Goal: Transaction & Acquisition: Purchase product/service

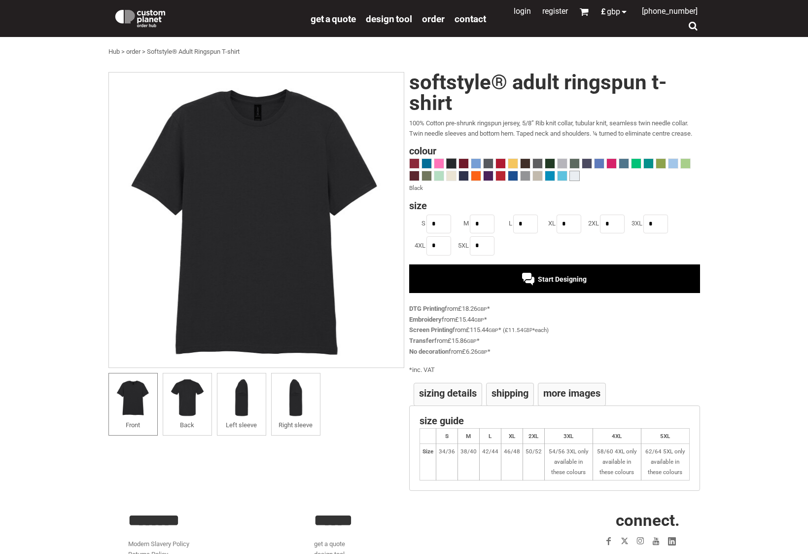
click at [572, 174] on span at bounding box center [574, 175] width 9 height 9
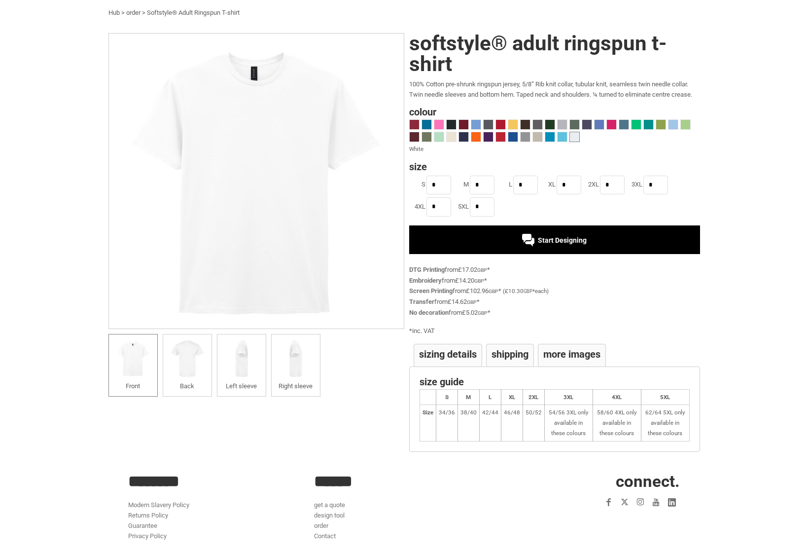
scroll to position [41, 0]
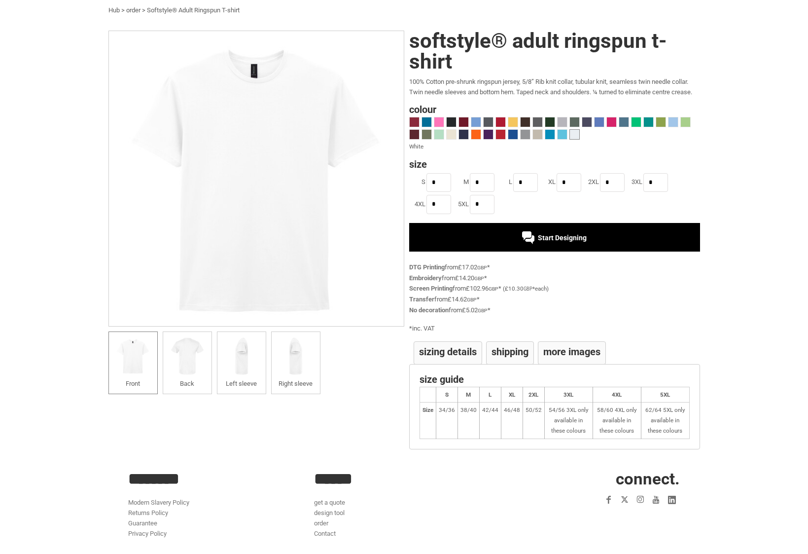
click at [551, 229] on div "Start Designing" at bounding box center [554, 237] width 291 height 29
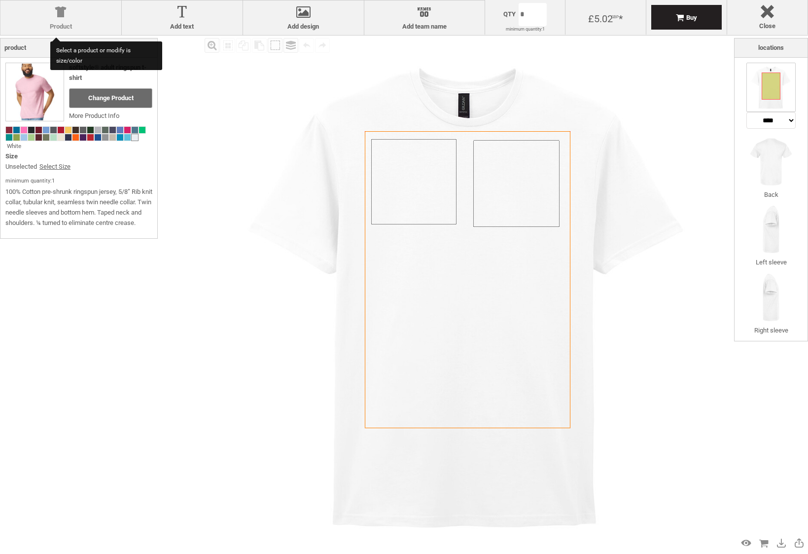
click at [63, 14] on div at bounding box center [60, 13] width 111 height 17
click at [66, 128] on span at bounding box center [68, 130] width 6 height 6
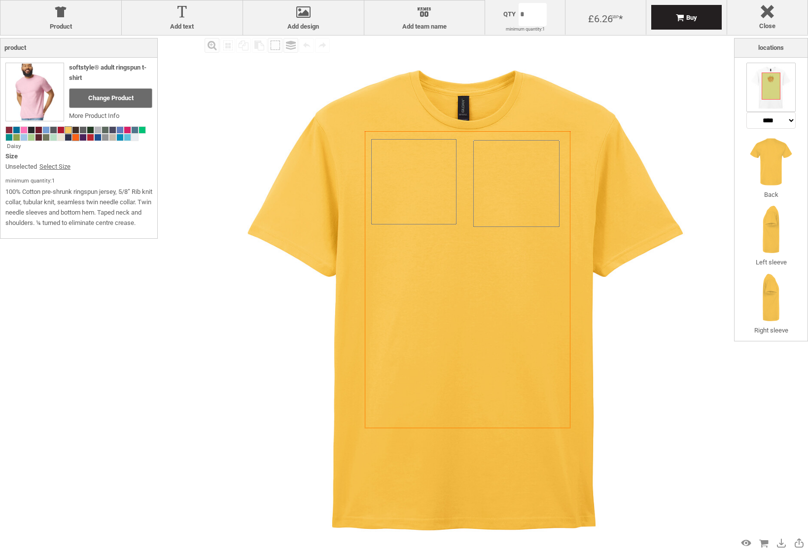
click at [78, 139] on span at bounding box center [75, 137] width 6 height 6
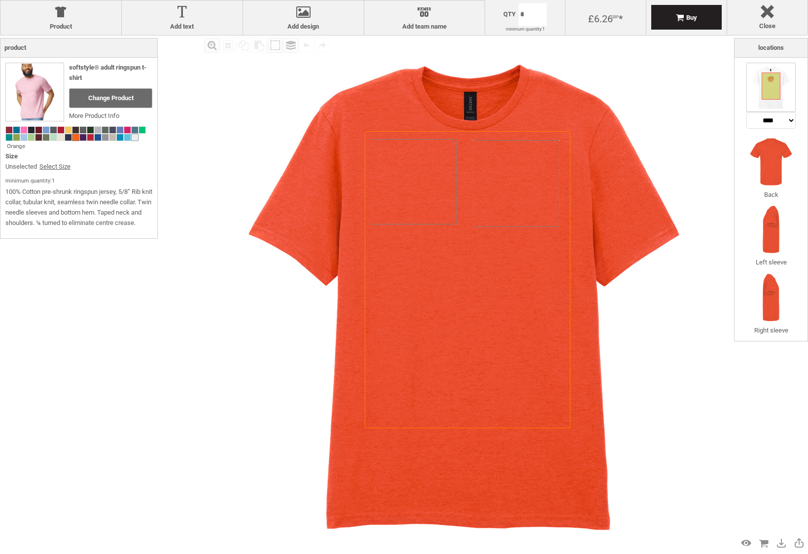
click at [136, 139] on span at bounding box center [135, 137] width 6 height 6
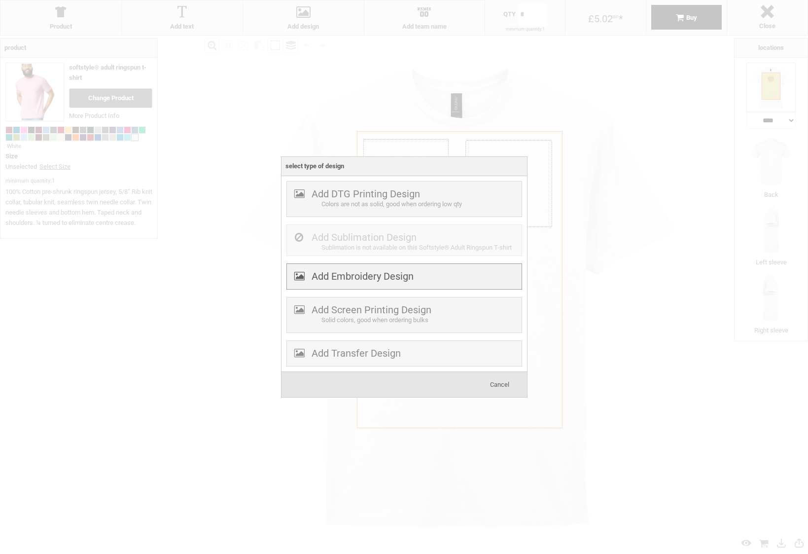
click at [424, 282] on div "Add Embroidery Design" at bounding box center [404, 276] width 236 height 26
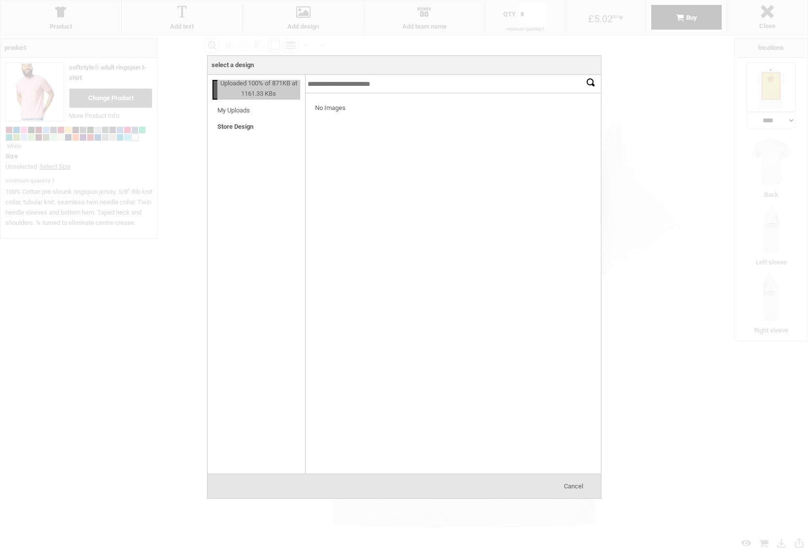
click at [424, 282] on div "No Images" at bounding box center [452, 283] width 295 height 380
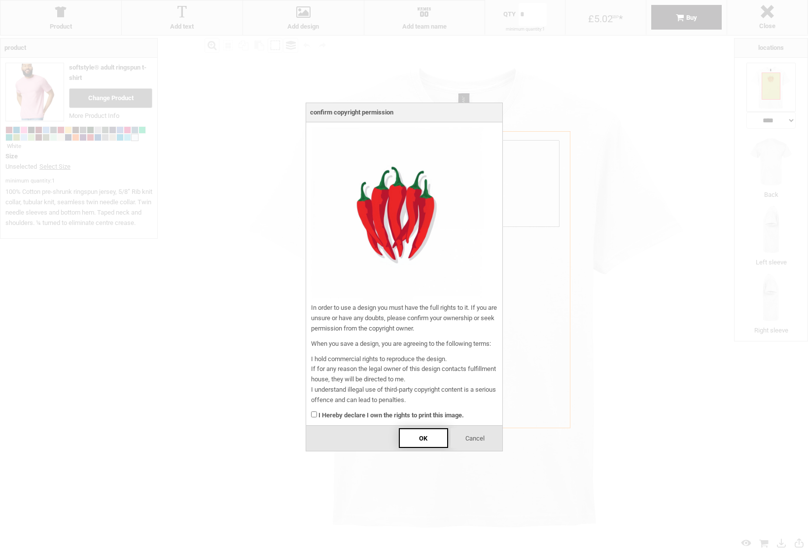
click at [414, 434] on div "OK" at bounding box center [423, 438] width 49 height 20
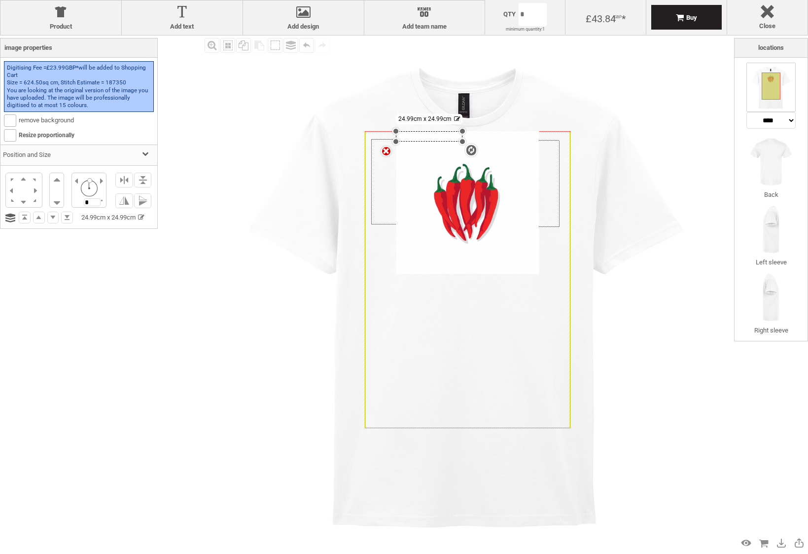
click at [460, 257] on image at bounding box center [467, 202] width 143 height 143
click at [16, 117] on span at bounding box center [10, 120] width 12 height 12
drag, startPoint x: 21, startPoint y: 186, endPoint x: 21, endPoint y: 192, distance: 5.9
click at [21, 192] on li at bounding box center [24, 189] width 12 height 11
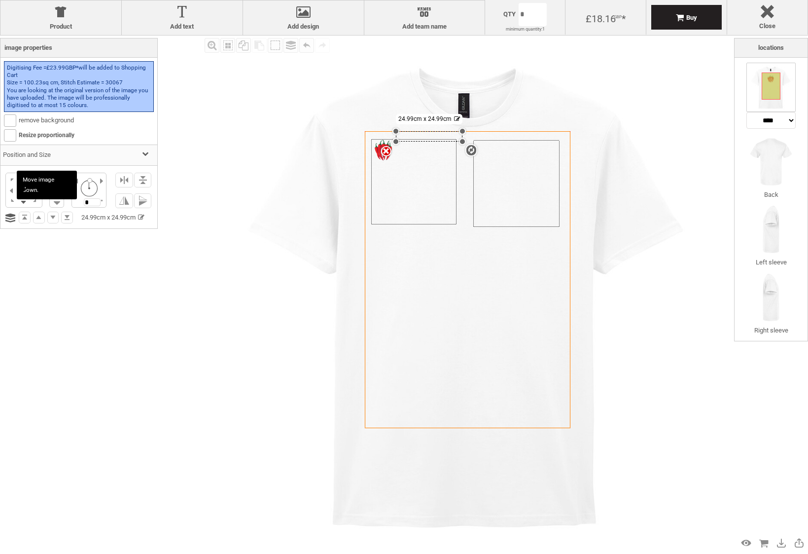
click at [22, 201] on li at bounding box center [24, 201] width 12 height 11
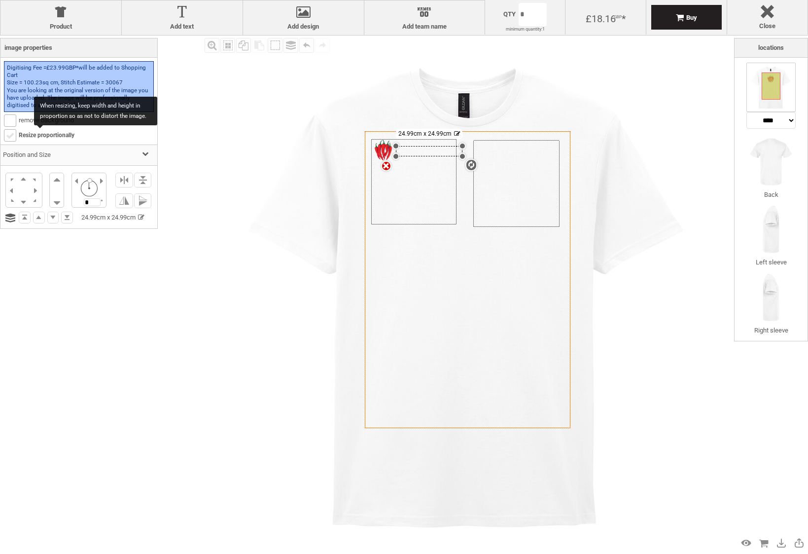
click at [15, 137] on b at bounding box center [9, 135] width 11 height 11
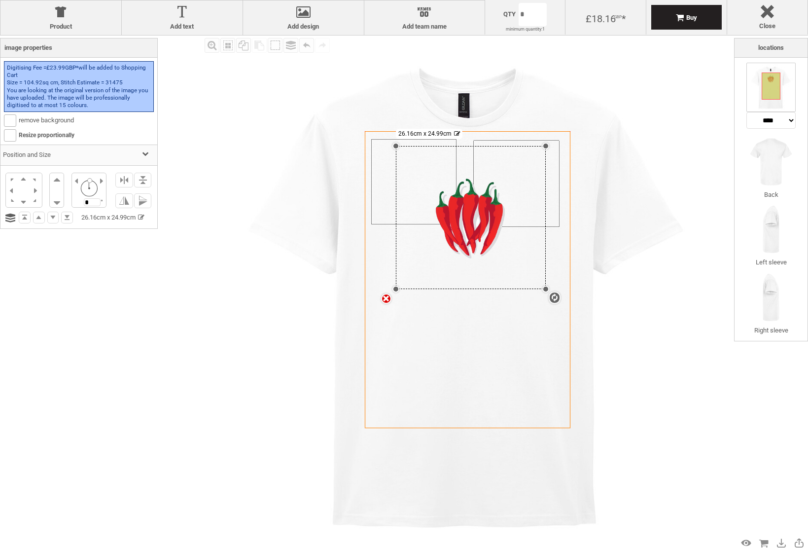
drag, startPoint x: 461, startPoint y: 157, endPoint x: 546, endPoint y: 315, distance: 179.1
click at [546, 315] on div "Created with Raphaël 2.1.2 Created with Raphaël 2.1.2 Created with Raphaël 2.1.…" at bounding box center [468, 279] width 206 height 297
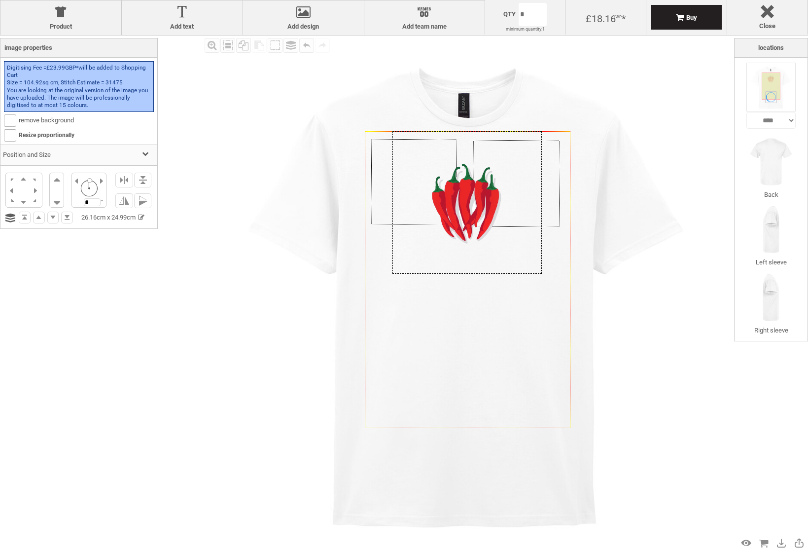
drag, startPoint x: 496, startPoint y: 275, endPoint x: 493, endPoint y: 260, distance: 15.3
click at [493, 260] on div at bounding box center [466, 202] width 149 height 143
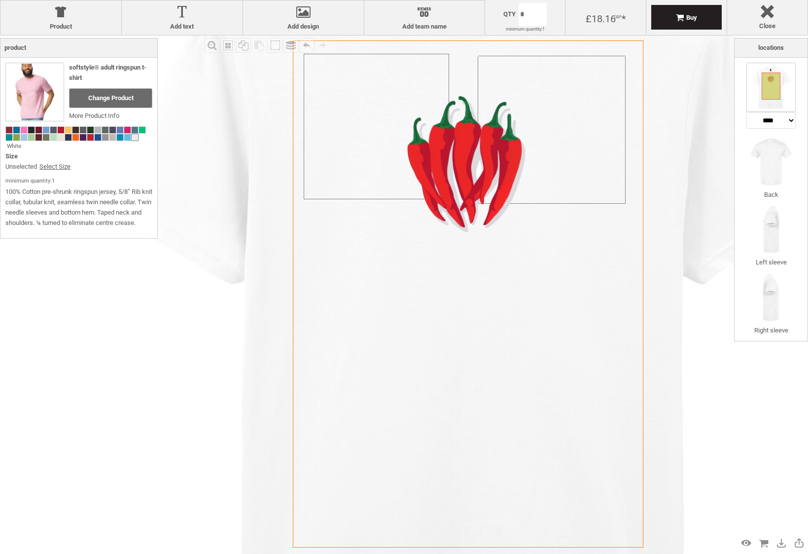
click at [488, 309] on icon "Created with [PERSON_NAME] 2.1.2" at bounding box center [468, 293] width 351 height 507
click at [405, 201] on div at bounding box center [467, 162] width 255 height 244
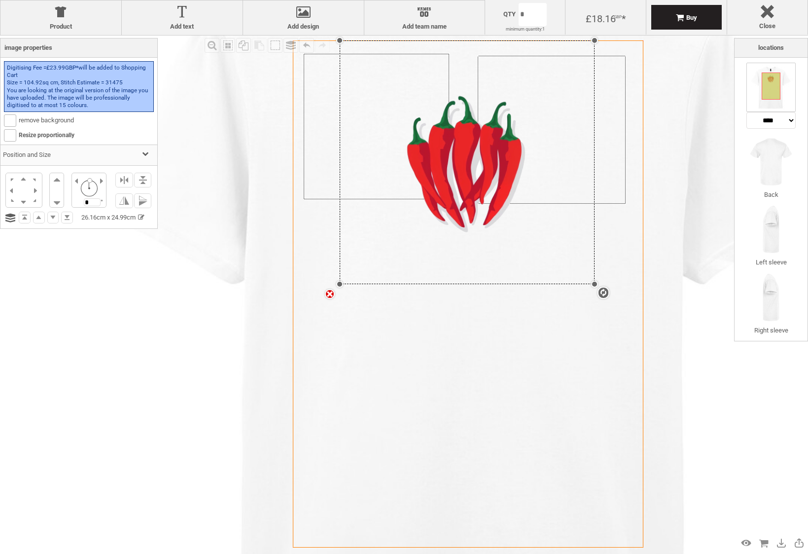
click at [533, 0] on body "get a quote design tool order Contact More Login Register 0 £ GBP +44 191 270 8…" at bounding box center [404, 0] width 808 height 0
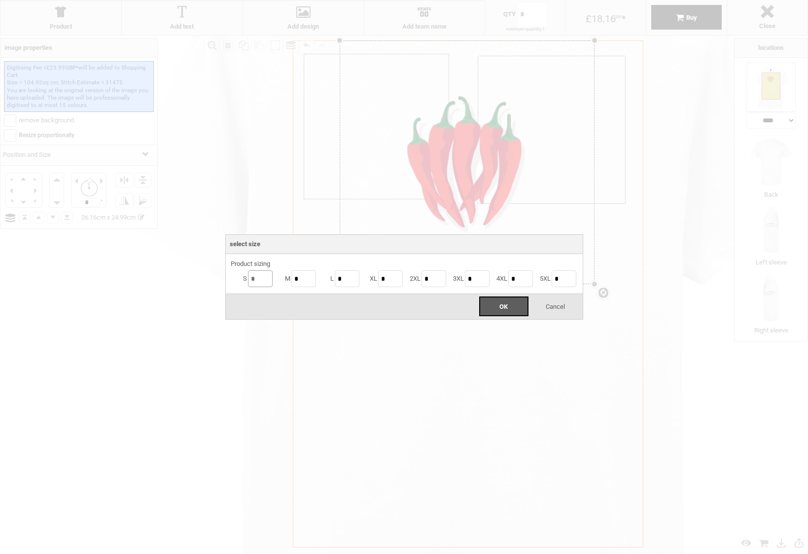
drag, startPoint x: 254, startPoint y: 278, endPoint x: 247, endPoint y: 278, distance: 7.9
click at [247, 278] on li "S *" at bounding box center [252, 279] width 43 height 20
type input "*"
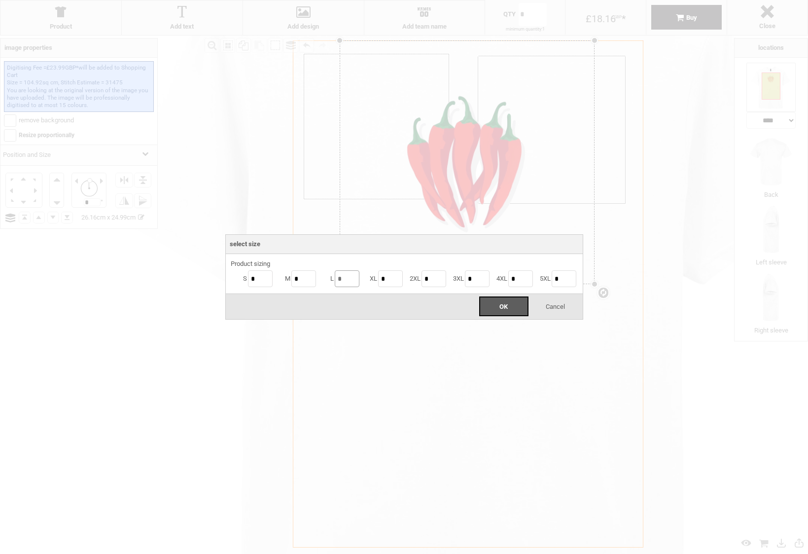
type input "*"
click at [508, 299] on div "OK" at bounding box center [503, 306] width 49 height 20
type input "**"
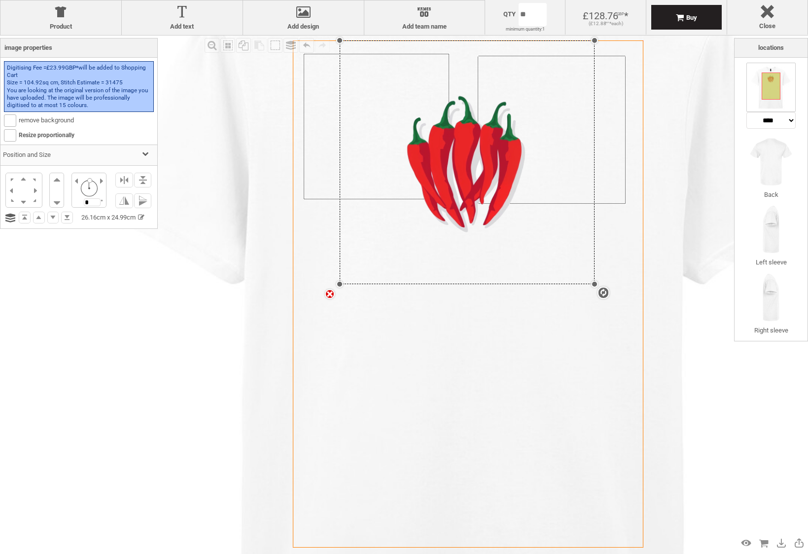
click at [496, 358] on icon "Created with [PERSON_NAME] 2.1.2" at bounding box center [468, 293] width 351 height 507
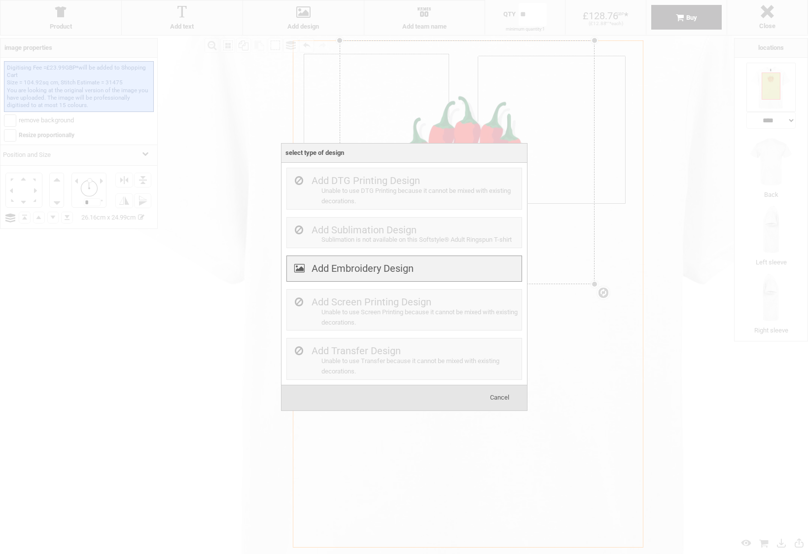
click at [382, 272] on label "Add Embroidery Design" at bounding box center [363, 268] width 102 height 12
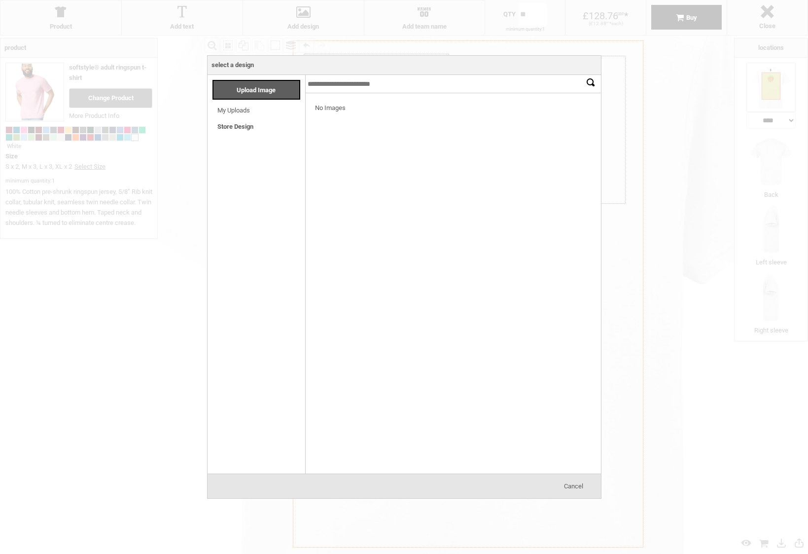
drag, startPoint x: 578, startPoint y: 486, endPoint x: 570, endPoint y: 463, distance: 23.5
click at [578, 486] on span "Cancel" at bounding box center [573, 485] width 19 height 7
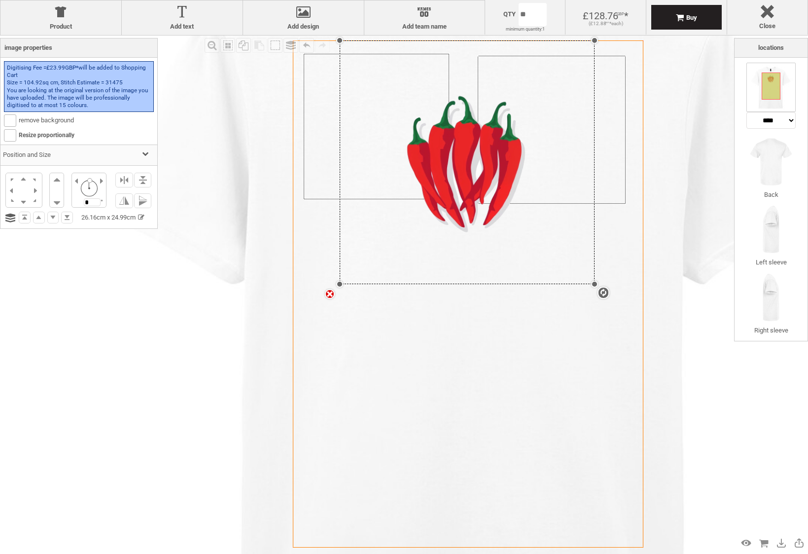
click at [470, 201] on div "settings 26.16cm x 24.99cm" at bounding box center [467, 162] width 255 height 244
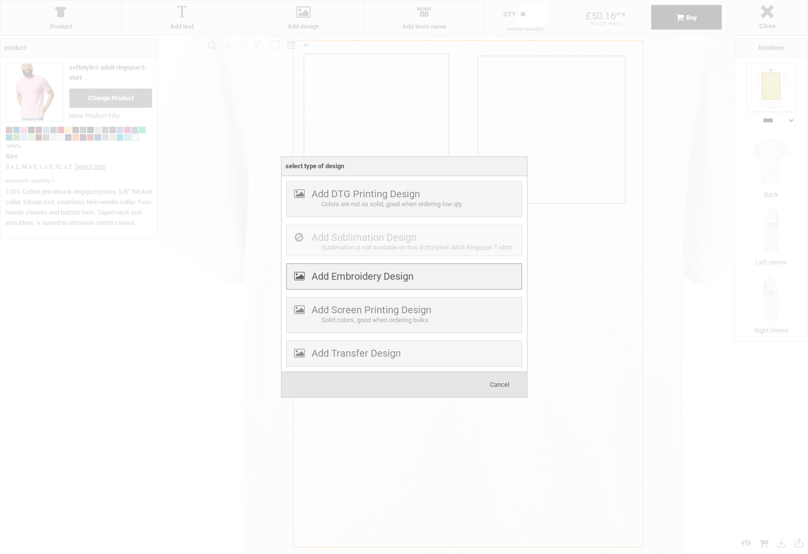
click at [427, 275] on div "Add Embroidery Design" at bounding box center [404, 276] width 236 height 26
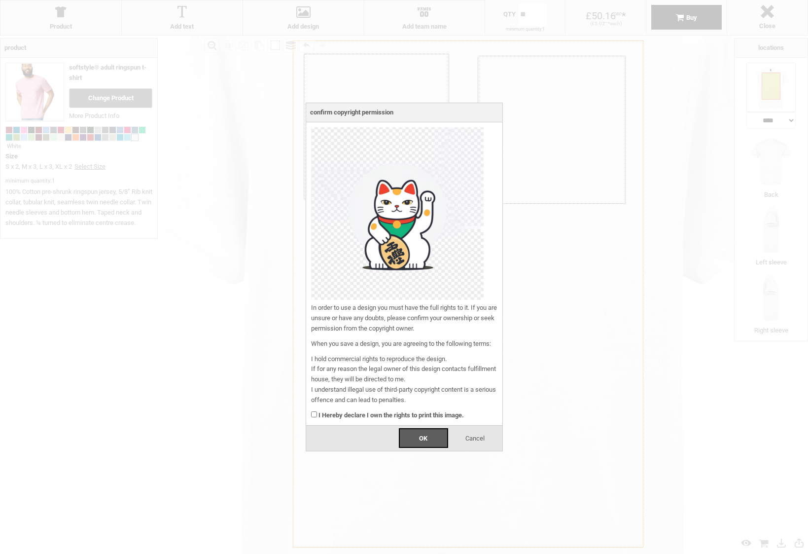
drag, startPoint x: 360, startPoint y: 412, endPoint x: 382, endPoint y: 421, distance: 23.4
click at [360, 412] on strong "I Hereby declare I own the rights to print this image." at bounding box center [391, 414] width 145 height 7
click at [444, 447] on div "OK Cancel" at bounding box center [404, 438] width 196 height 26
click at [425, 434] on span "OK" at bounding box center [423, 437] width 8 height 7
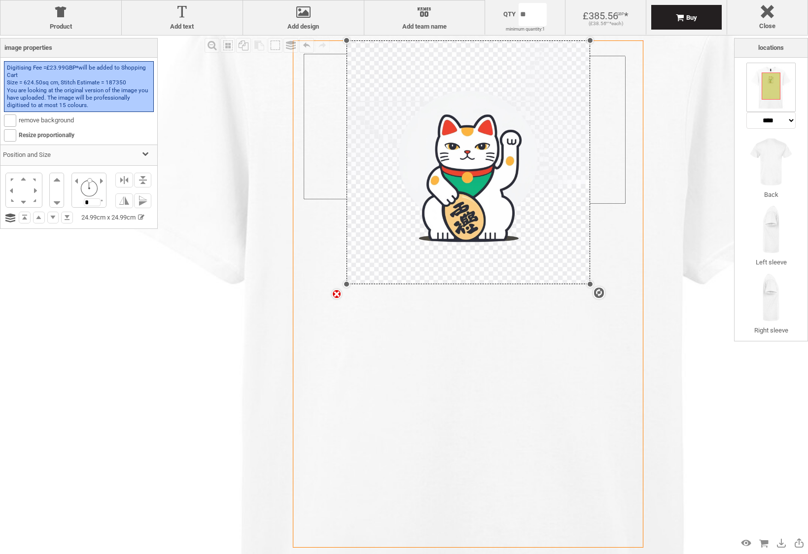
drag, startPoint x: 346, startPoint y: 285, endPoint x: 332, endPoint y: 298, distance: 18.5
click at [332, 298] on div "Created with Raphaël 2.1.2 Created with Raphaël 2.1.2 Created with Raphaël 2.1.…" at bounding box center [468, 293] width 351 height 507
drag, startPoint x: 589, startPoint y: 284, endPoint x: 603, endPoint y: 299, distance: 20.9
click at [603, 299] on div "Created with Raphaël 2.1.2 Created with Raphaël 2.1.2 Created with Raphaël 2.1.…" at bounding box center [468, 293] width 351 height 507
click at [225, 203] on img at bounding box center [469, 318] width 882 height 882
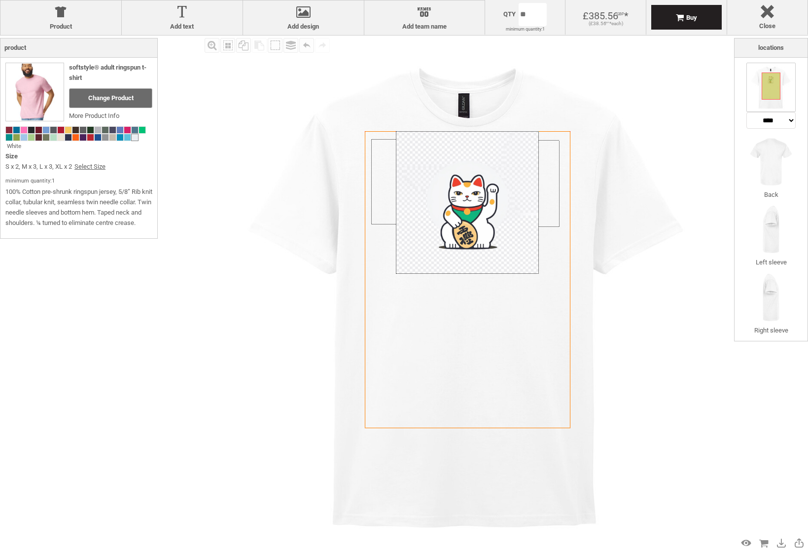
click at [474, 213] on div at bounding box center [467, 202] width 143 height 143
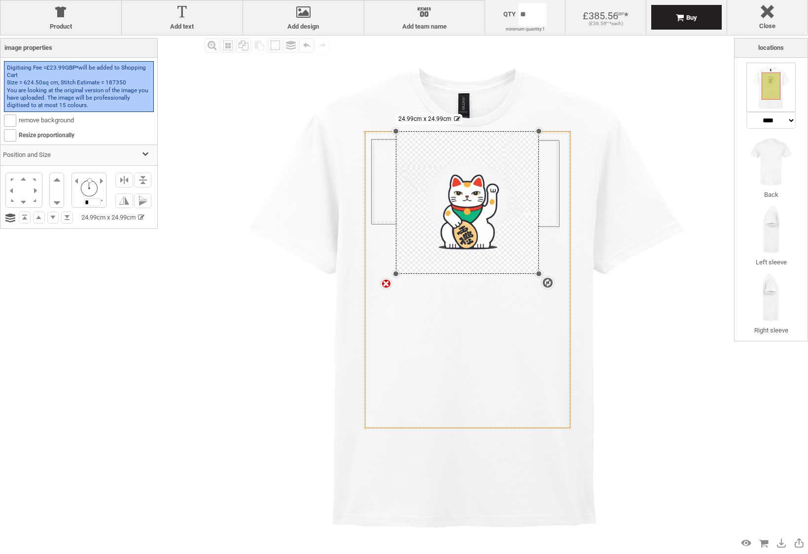
drag, startPoint x: 540, startPoint y: 273, endPoint x: 568, endPoint y: 304, distance: 41.5
click at [568, 304] on div "Created with Raphaël 2.1.2 Created with Raphaël 2.1.2 Created with Raphaël 2.1.…" at bounding box center [468, 279] width 206 height 297
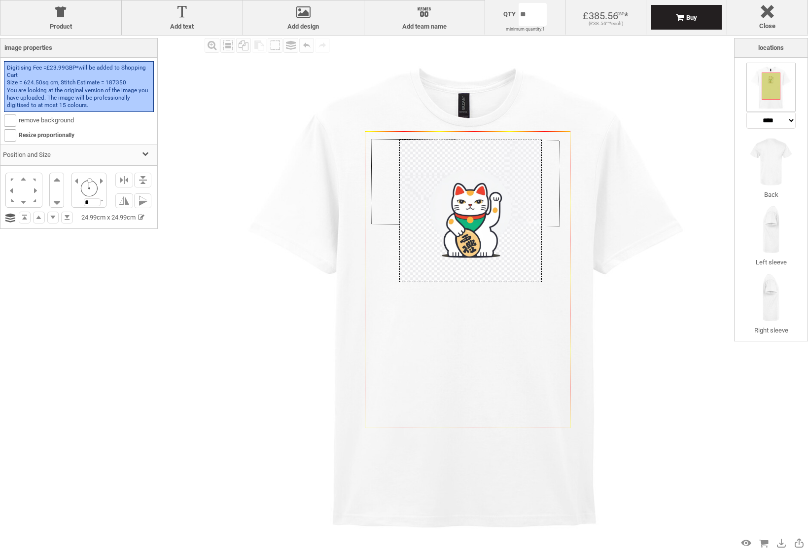
drag, startPoint x: 479, startPoint y: 188, endPoint x: 482, endPoint y: 197, distance: 8.9
click at [482, 197] on div at bounding box center [470, 211] width 143 height 143
drag, startPoint x: 541, startPoint y: 281, endPoint x: 601, endPoint y: 368, distance: 106.0
click at [601, 368] on div "Created with Raphaël 2.1.2 Created with Raphaël 2.1.2 Created with Raphaël 2.1.…" at bounding box center [468, 293] width 517 height 517
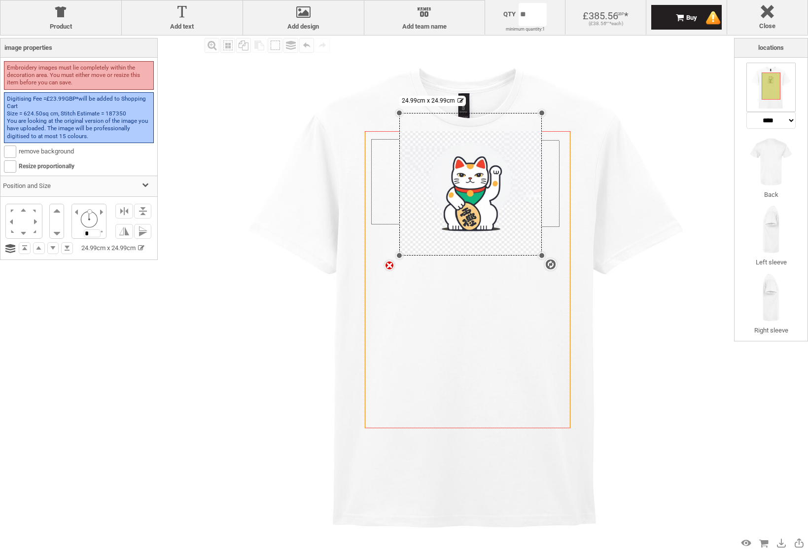
drag, startPoint x: 401, startPoint y: 140, endPoint x: 352, endPoint y: 113, distance: 56.3
click at [352, 113] on div "Created with Raphaël 2.1.2 Created with Raphaël 2.1.2 Created with Raphaël 2.1.…" at bounding box center [468, 293] width 517 height 517
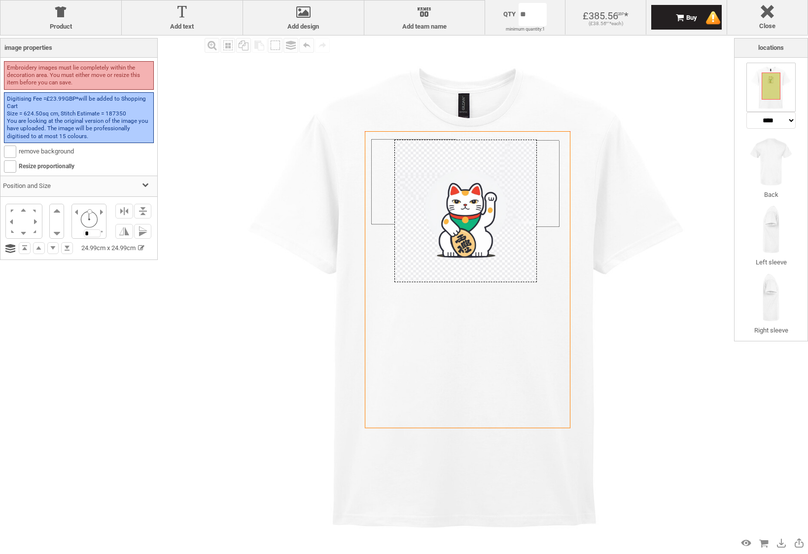
drag, startPoint x: 474, startPoint y: 167, endPoint x: 470, endPoint y: 188, distance: 21.5
click at [470, 188] on div at bounding box center [465, 211] width 143 height 143
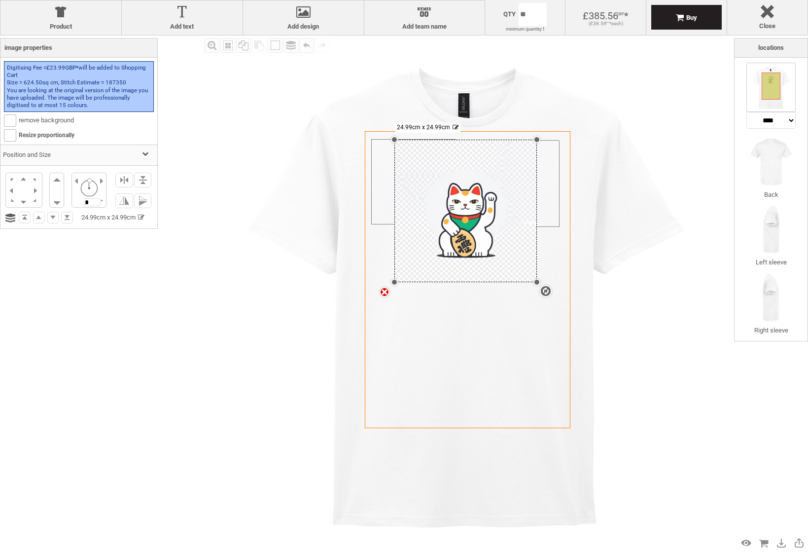
click at [590, 101] on img at bounding box center [468, 293] width 517 height 517
click at [460, 213] on div "settings 24.99cm x 24.99cm" at bounding box center [465, 211] width 143 height 143
click at [16, 121] on span at bounding box center [10, 120] width 12 height 12
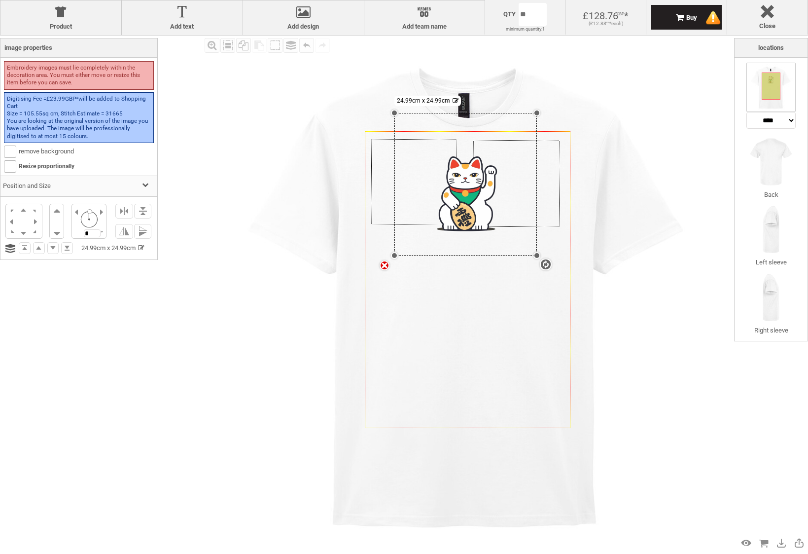
drag, startPoint x: 538, startPoint y: 139, endPoint x: 550, endPoint y: 113, distance: 28.4
click at [550, 113] on div "Created with Raphaël 2.1.2 Created with Raphaël 2.1.2 Created with Raphaël 2.1.…" at bounding box center [468, 293] width 517 height 517
drag, startPoint x: 538, startPoint y: 254, endPoint x: 556, endPoint y: 281, distance: 32.3
click at [556, 281] on div "Created with Raphaël 2.1.2 Created with Raphaël 2.1.2 Created with Raphaël 2.1.…" at bounding box center [468, 279] width 206 height 297
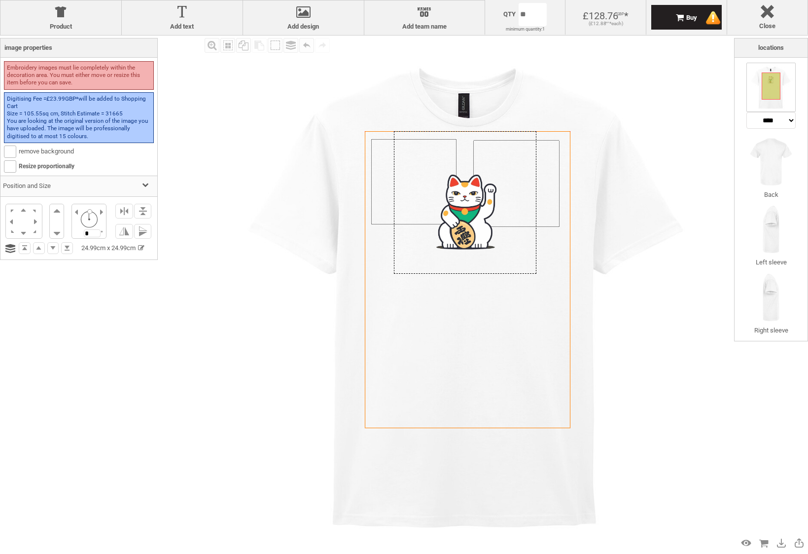
drag, startPoint x: 460, startPoint y: 182, endPoint x: 459, endPoint y: 190, distance: 7.9
click at [459, 190] on div at bounding box center [465, 202] width 143 height 143
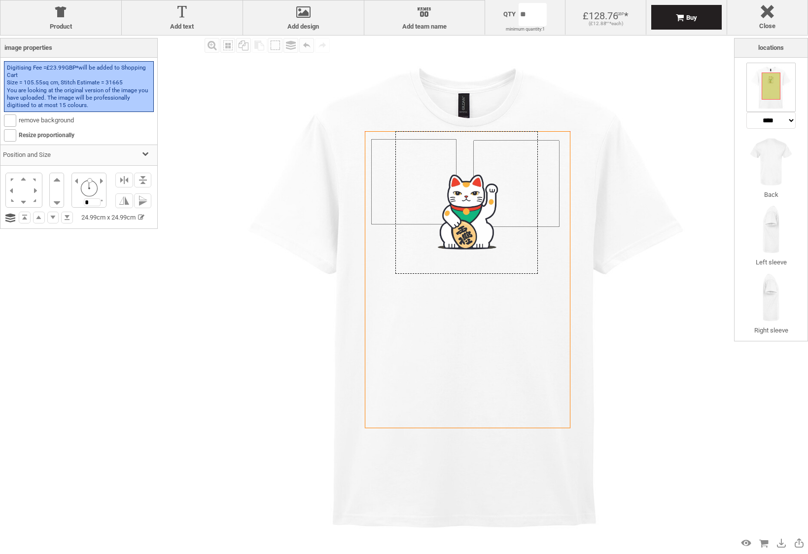
click at [461, 189] on div at bounding box center [466, 202] width 143 height 143
click at [617, 131] on img at bounding box center [468, 293] width 517 height 517
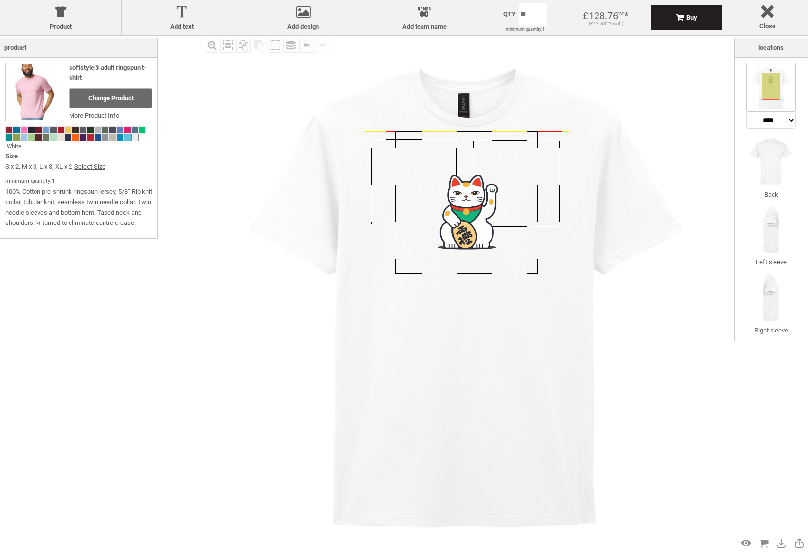
click at [456, 224] on div at bounding box center [466, 202] width 143 height 143
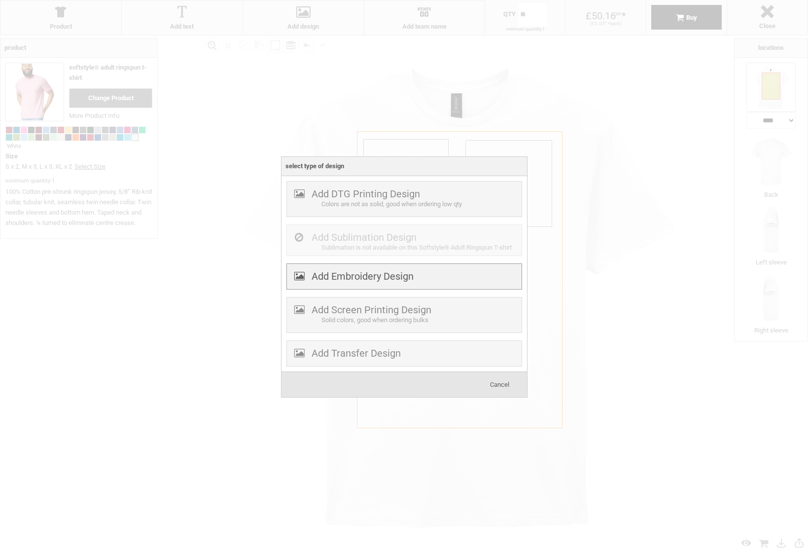
click at [334, 275] on label "Add Embroidery Design" at bounding box center [363, 276] width 102 height 12
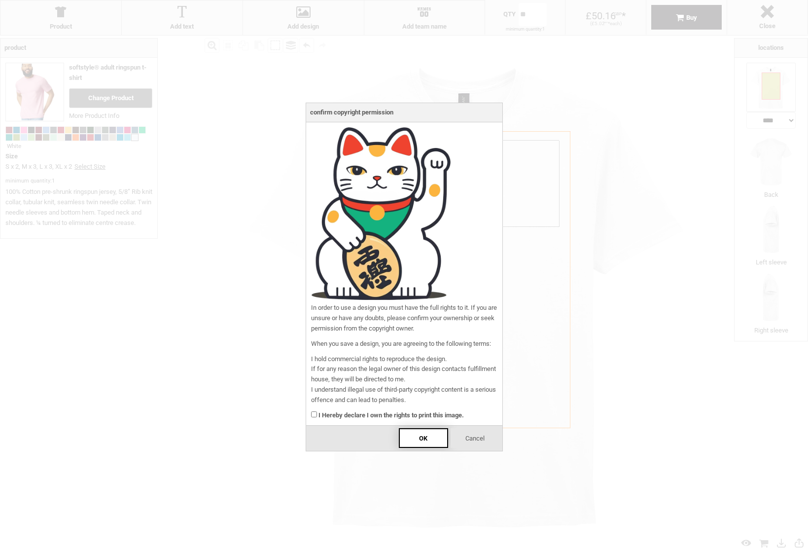
click at [430, 439] on div "OK" at bounding box center [423, 438] width 49 height 20
click at [403, 433] on div "OK" at bounding box center [423, 438] width 49 height 20
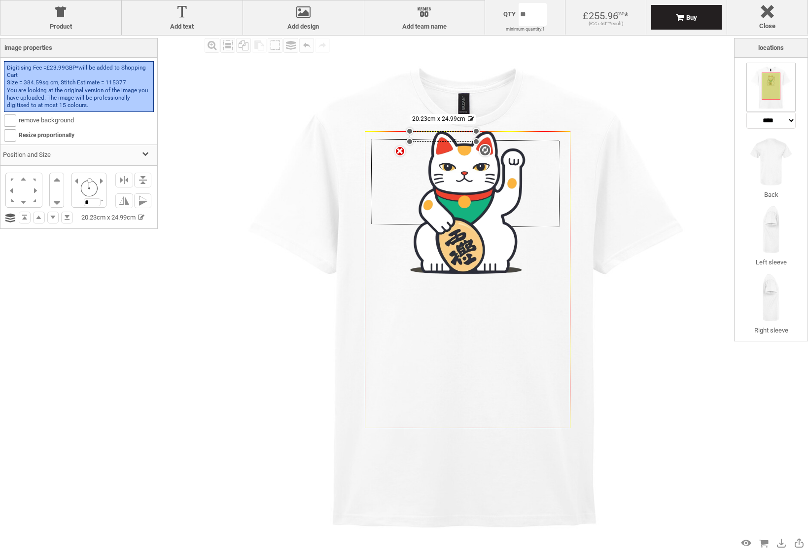
click at [451, 266] on image at bounding box center [467, 202] width 115 height 143
drag, startPoint x: 477, startPoint y: 141, endPoint x: 540, endPoint y: 278, distance: 150.9
click at [540, 278] on div "Created with Raphaël 2.1.2 Created with Raphaël 2.1.2 Created with Raphaël 2.1.…" at bounding box center [468, 279] width 206 height 297
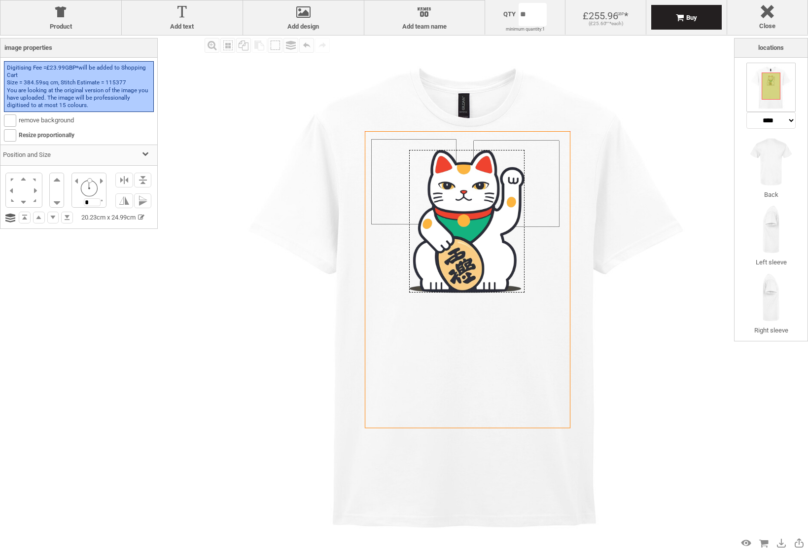
drag, startPoint x: 479, startPoint y: 250, endPoint x: 479, endPoint y: 267, distance: 16.3
click at [479, 267] on div at bounding box center [466, 221] width 115 height 143
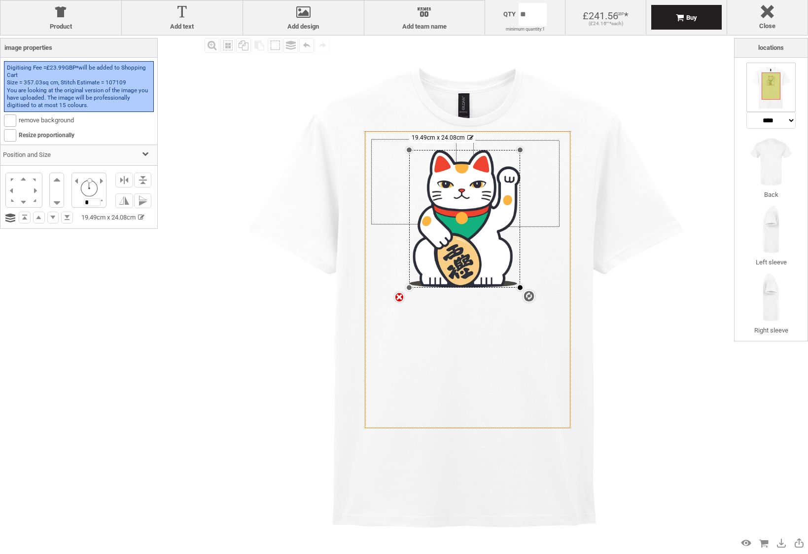
drag, startPoint x: 525, startPoint y: 293, endPoint x: 522, endPoint y: 287, distance: 6.2
click at [522, 287] on div at bounding box center [520, 287] width 7 height 7
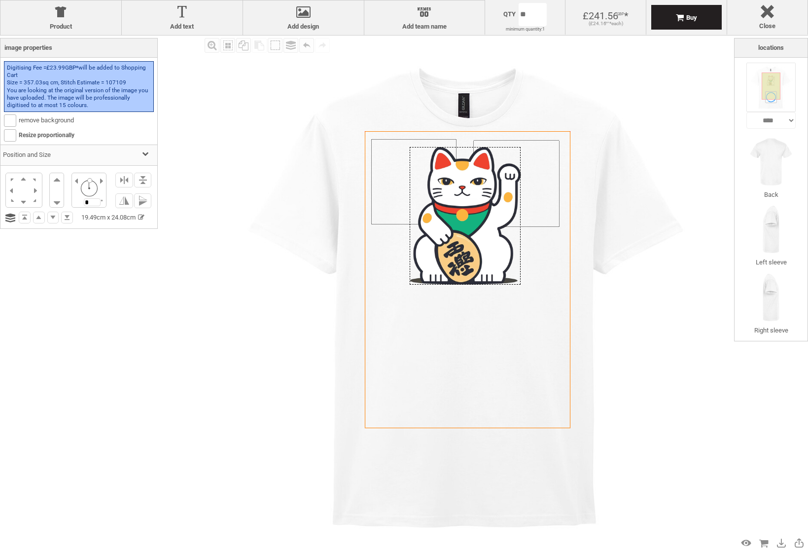
click at [493, 261] on div at bounding box center [465, 216] width 111 height 138
click at [507, 356] on icon "Created with [PERSON_NAME] 2.1.2" at bounding box center [468, 279] width 206 height 297
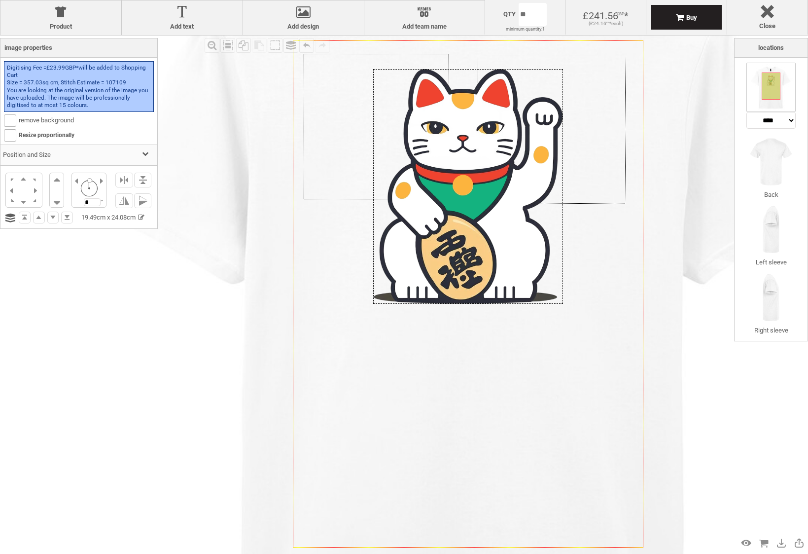
click at [485, 295] on div at bounding box center [468, 186] width 190 height 235
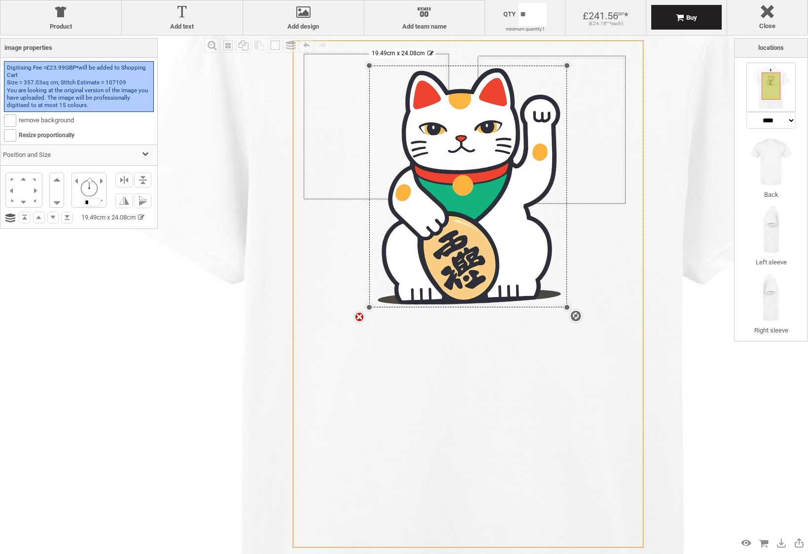
drag, startPoint x: 89, startPoint y: 180, endPoint x: 89, endPoint y: 172, distance: 8.4
click at [89, 173] on div "* °" at bounding box center [88, 190] width 35 height 35
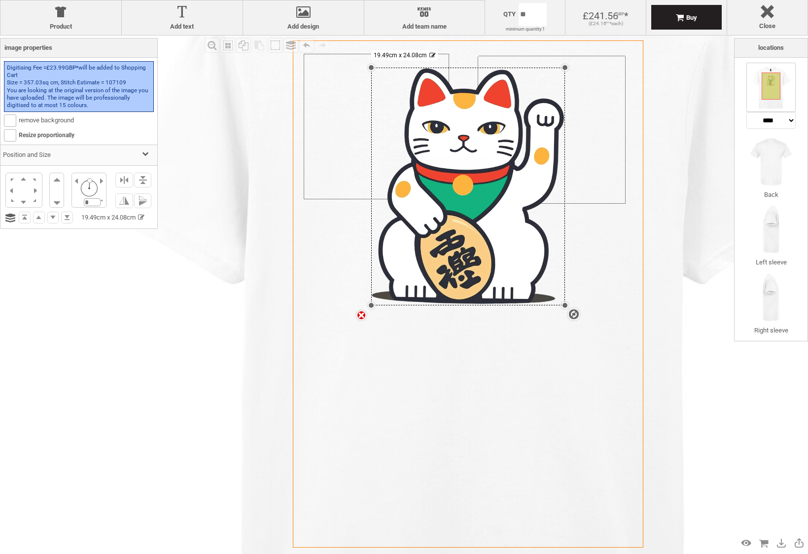
click at [91, 200] on input "*" at bounding box center [92, 202] width 17 height 8
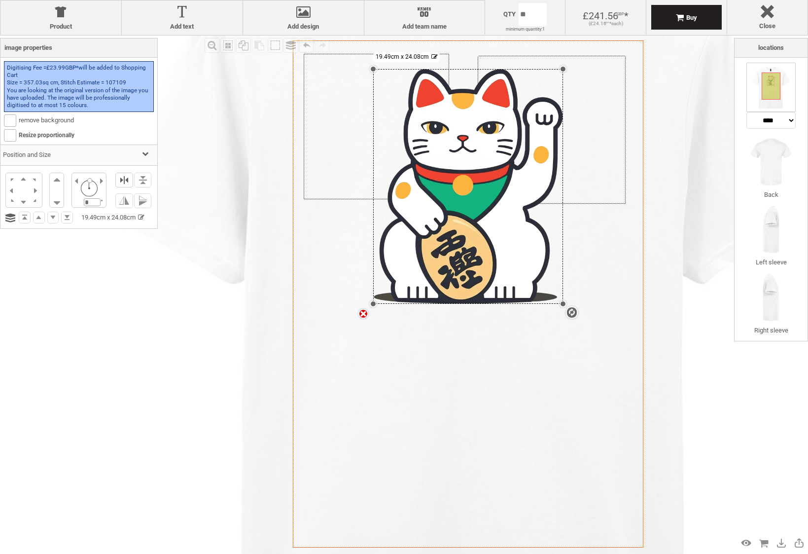
type input "*"
click at [124, 180] on li at bounding box center [124, 180] width 18 height 15
click at [125, 180] on li at bounding box center [124, 180] width 18 height 15
click at [139, 178] on li at bounding box center [143, 180] width 18 height 15
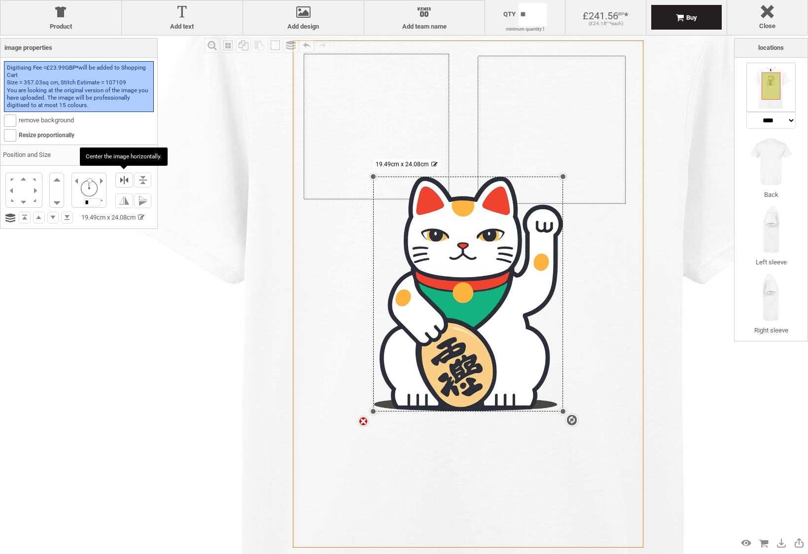
click at [120, 179] on li at bounding box center [124, 180] width 18 height 15
click at [53, 177] on li at bounding box center [57, 181] width 14 height 17
click at [26, 177] on li at bounding box center [24, 178] width 12 height 11
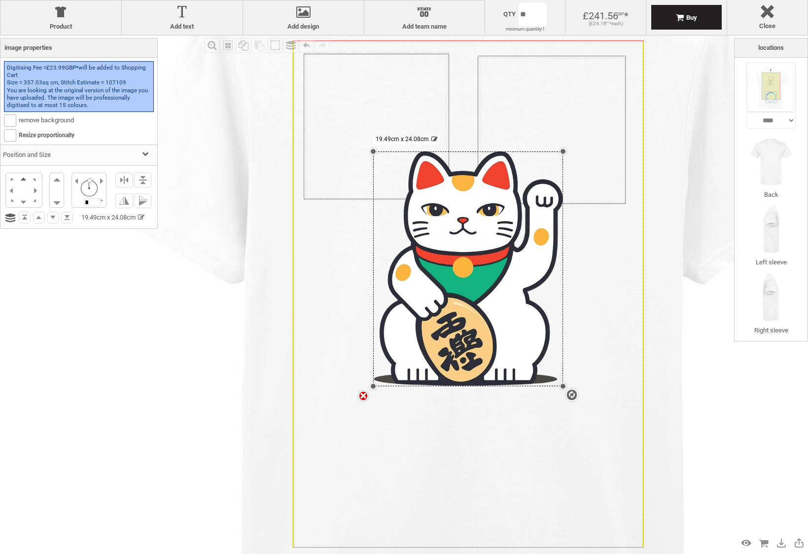
click at [24, 179] on li at bounding box center [24, 178] width 12 height 11
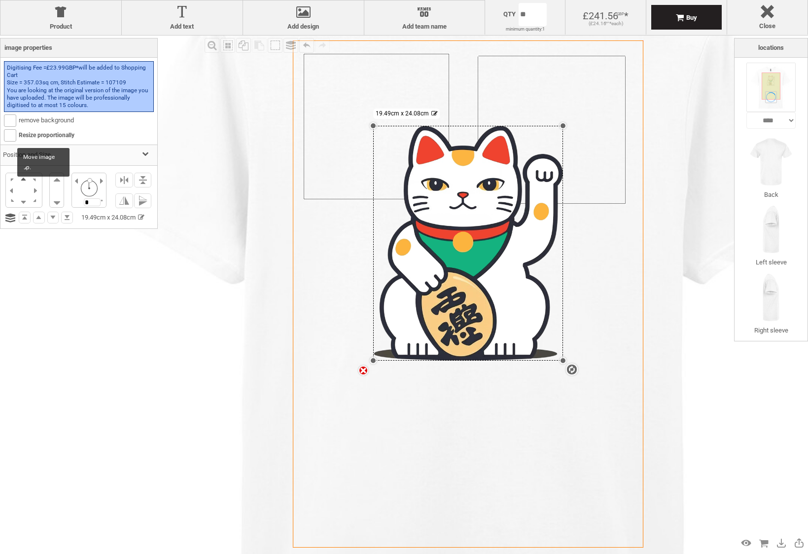
click at [24, 179] on li at bounding box center [24, 178] width 12 height 11
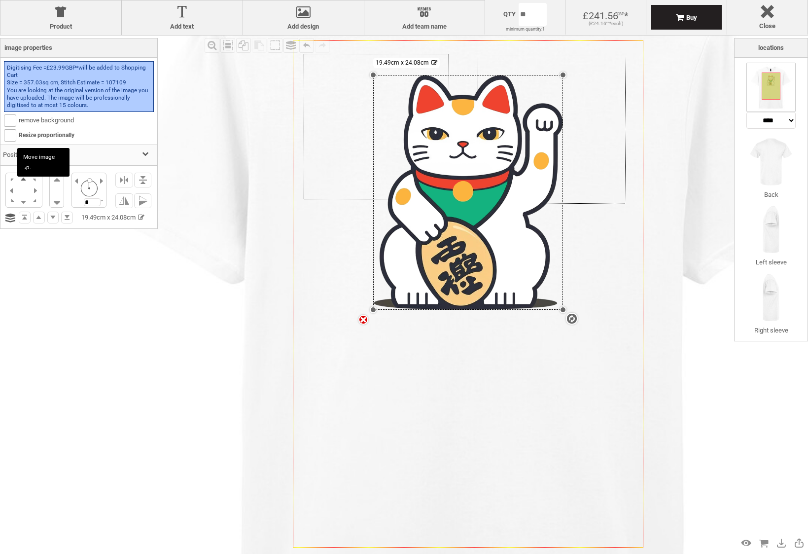
click at [24, 179] on li at bounding box center [24, 178] width 12 height 11
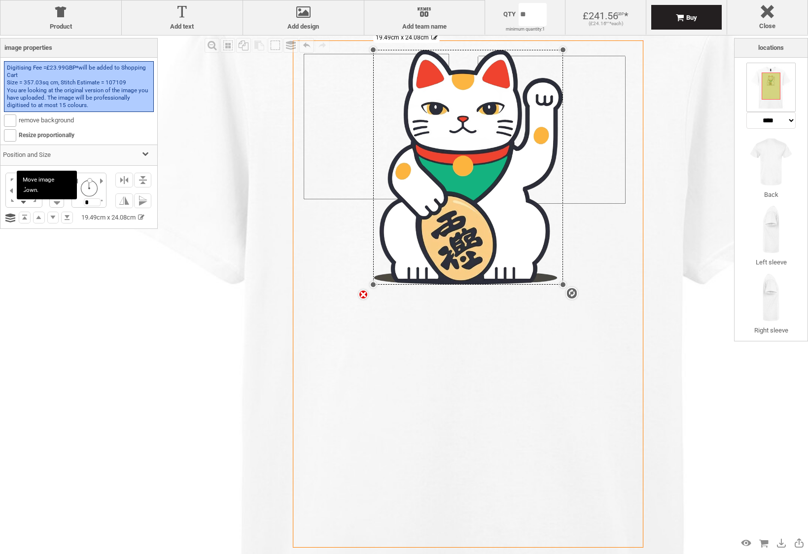
click at [24, 201] on li at bounding box center [24, 201] width 12 height 11
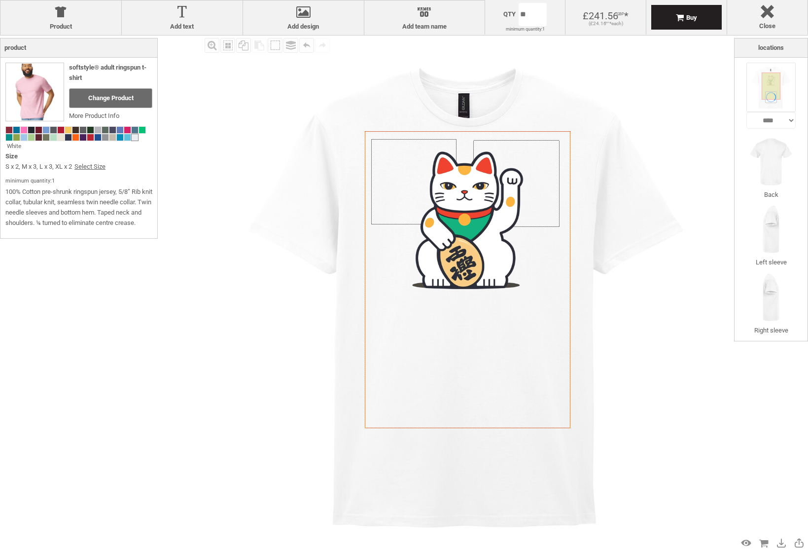
click at [207, 71] on div "Fill Background Zoom in Zoom out Select All Copy All Selected Paste Off On Grou…" at bounding box center [468, 293] width 532 height 517
click at [238, 125] on img at bounding box center [468, 293] width 517 height 517
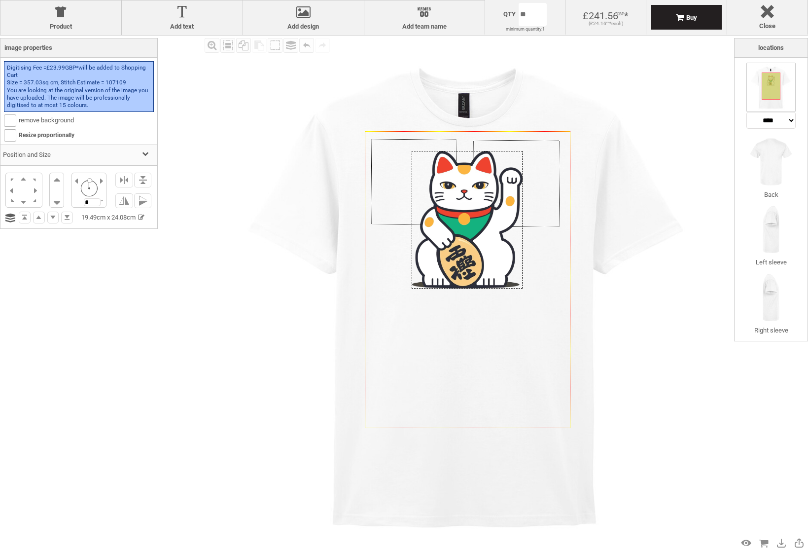
click at [448, 194] on div at bounding box center [467, 220] width 111 height 138
click at [57, 119] on label "remove background" at bounding box center [39, 119] width 70 height 7
click at [91, 123] on div "remove background" at bounding box center [79, 120] width 150 height 12
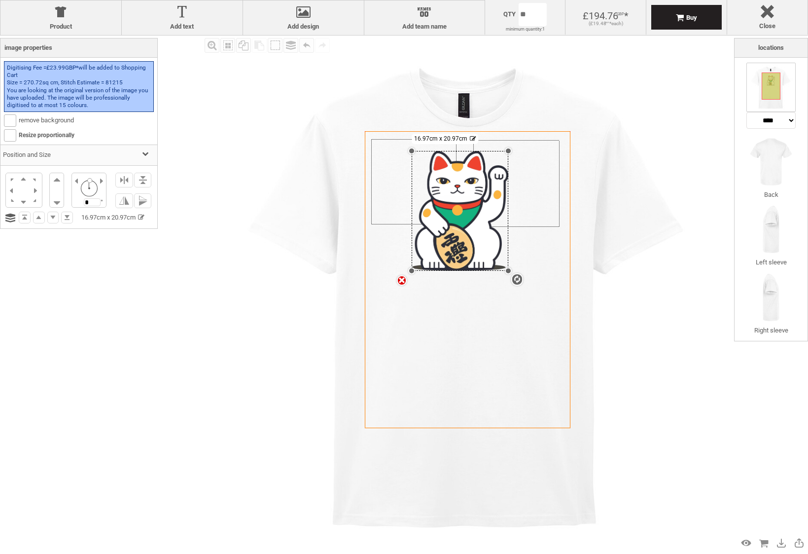
drag, startPoint x: 523, startPoint y: 288, endPoint x: 502, endPoint y: 271, distance: 27.3
click at [502, 271] on div "Created with Raphaël 2.1.2 Created with Raphaël 2.1.2 Created with Raphaël 2.1.…" at bounding box center [468, 279] width 206 height 297
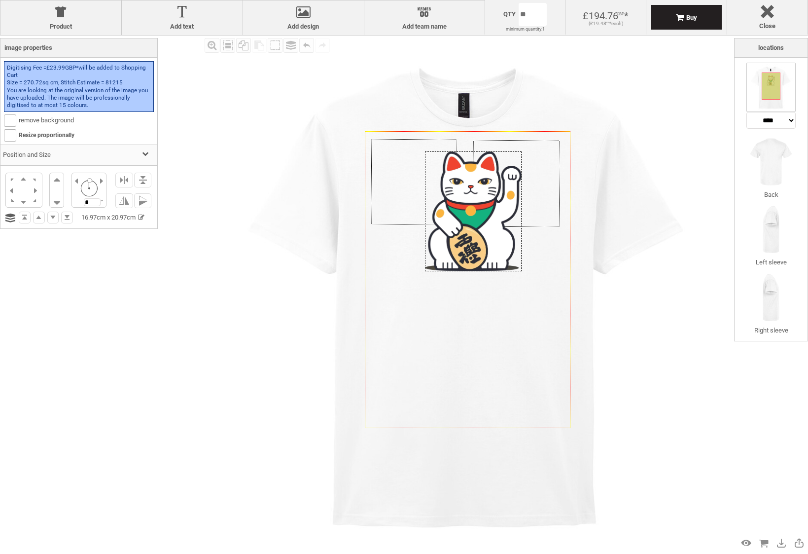
drag, startPoint x: 456, startPoint y: 249, endPoint x: 469, endPoint y: 250, distance: 13.3
click at [469, 250] on div at bounding box center [473, 211] width 97 height 120
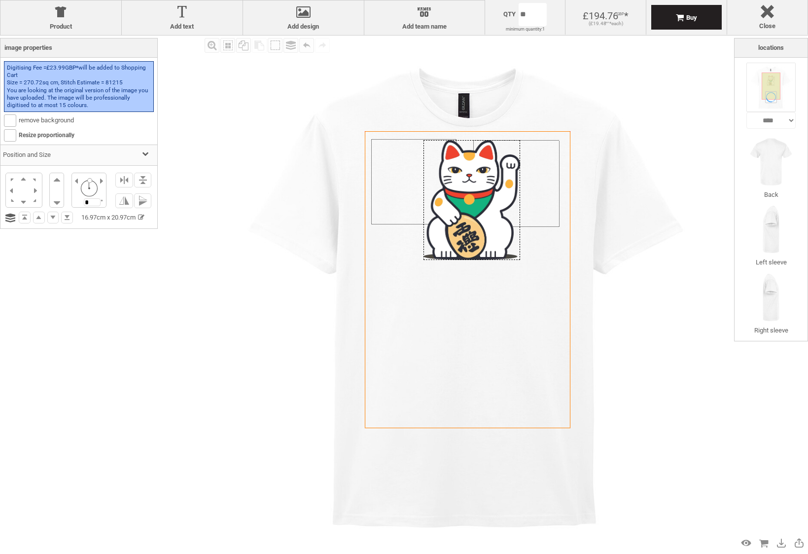
drag, startPoint x: 467, startPoint y: 250, endPoint x: 466, endPoint y: 239, distance: 10.9
click at [466, 239] on div at bounding box center [472, 200] width 97 height 120
click at [124, 180] on li at bounding box center [124, 180] width 18 height 15
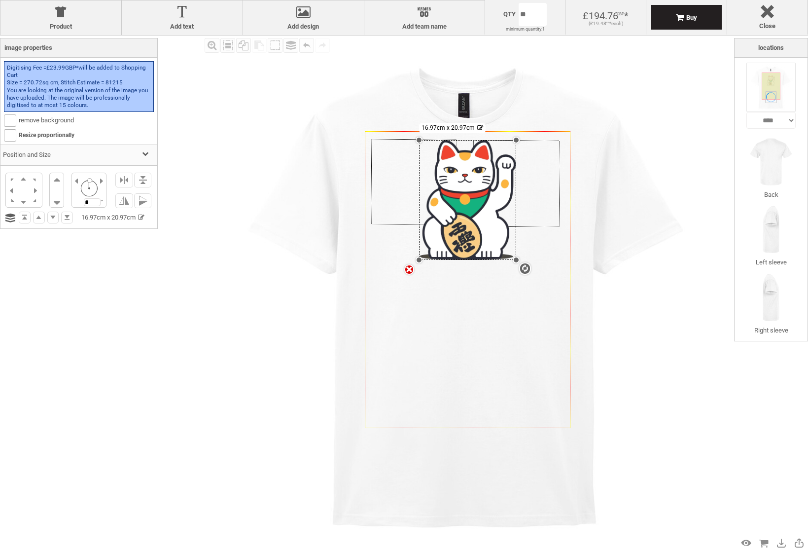
click at [261, 234] on img at bounding box center [468, 293] width 517 height 517
click at [444, 224] on div "settings 16.97cm x 20.97cm" at bounding box center [467, 200] width 97 height 120
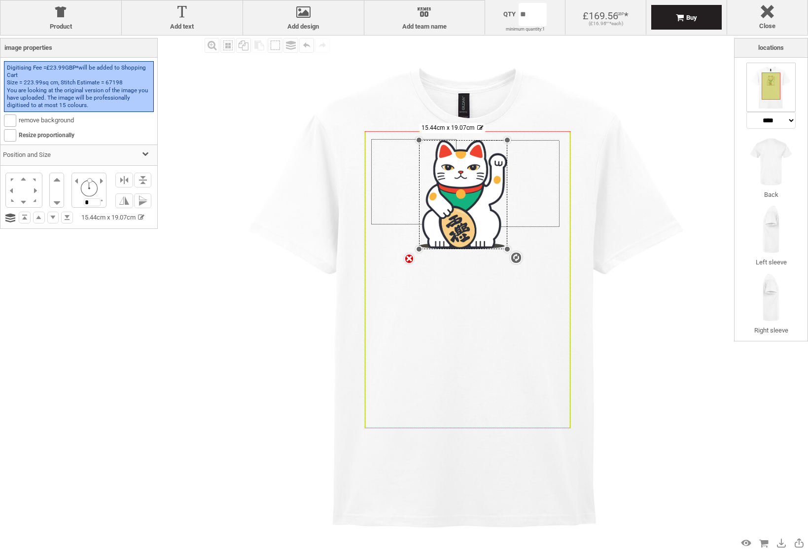
drag, startPoint x: 518, startPoint y: 260, endPoint x: 511, endPoint y: 249, distance: 13.1
click at [511, 249] on div "Created with Raphaël 2.1.2 Created with Raphaël 2.1.2 Created with Raphaël 2.1.…" at bounding box center [468, 279] width 206 height 297
click at [123, 177] on li at bounding box center [124, 180] width 18 height 15
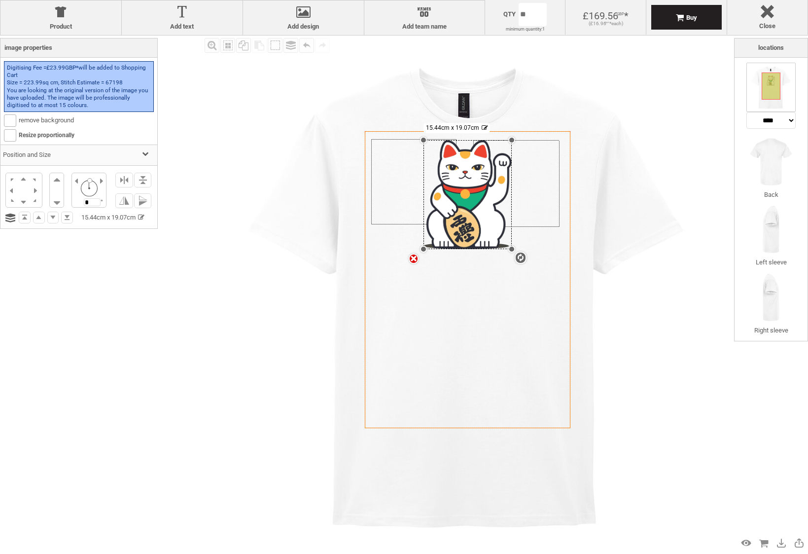
click at [237, 181] on img at bounding box center [468, 293] width 517 height 517
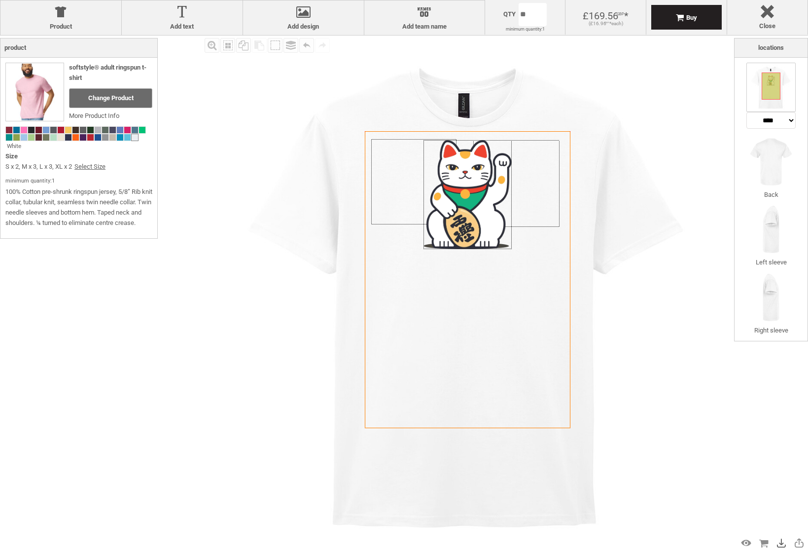
click at [783, 542] on div "Save Design" at bounding box center [782, 543] width 16 height 16
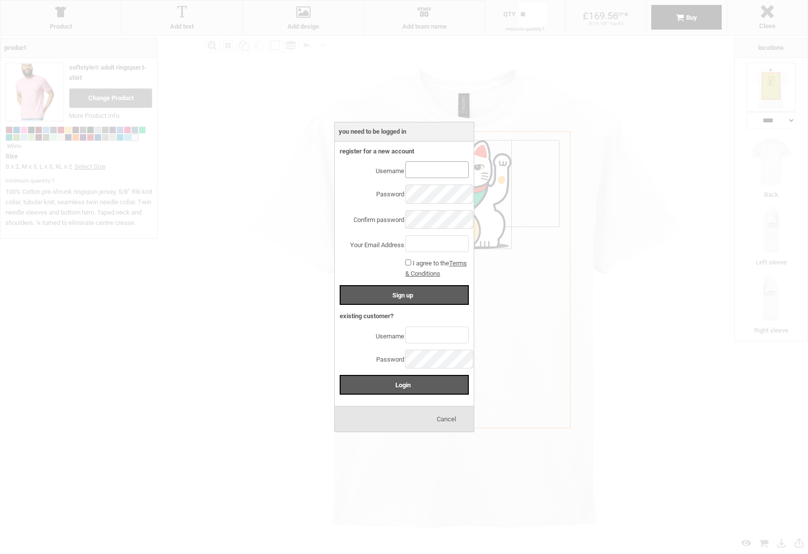
click at [419, 170] on input "text" at bounding box center [436, 169] width 63 height 17
type input "*"
type input "**********"
click at [425, 244] on input "text" at bounding box center [436, 243] width 63 height 17
type input "**********"
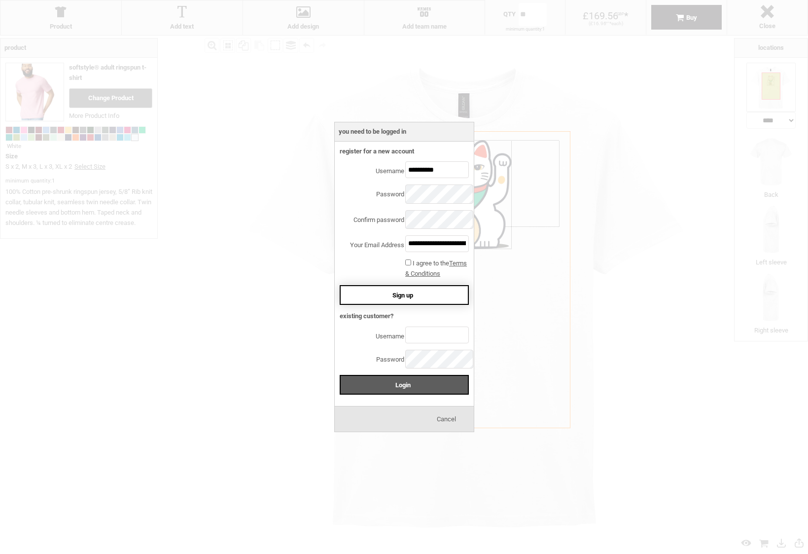
click at [405, 287] on div "Sign up" at bounding box center [404, 295] width 129 height 20
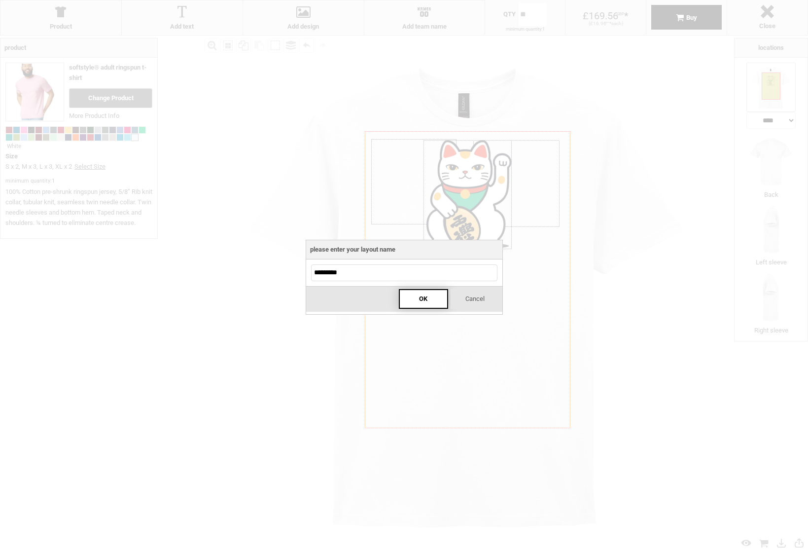
click at [417, 298] on div "OK" at bounding box center [423, 299] width 49 height 20
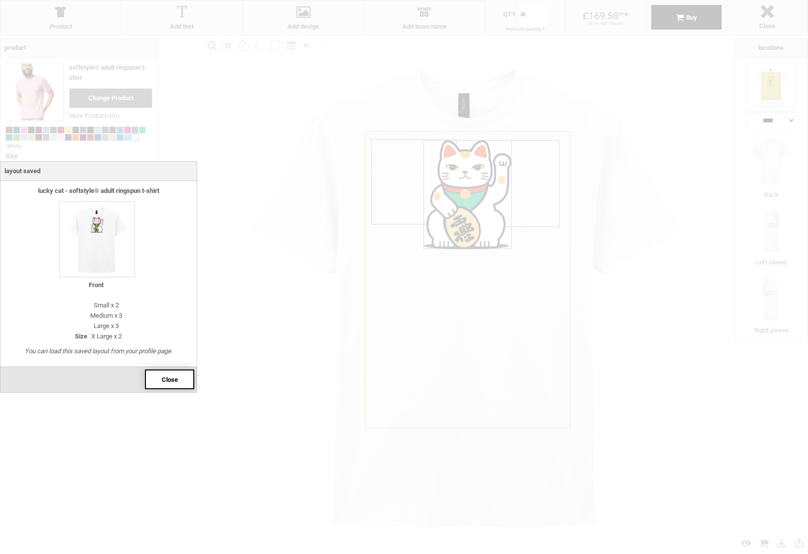
click at [169, 376] on span "Close" at bounding box center [170, 379] width 16 height 7
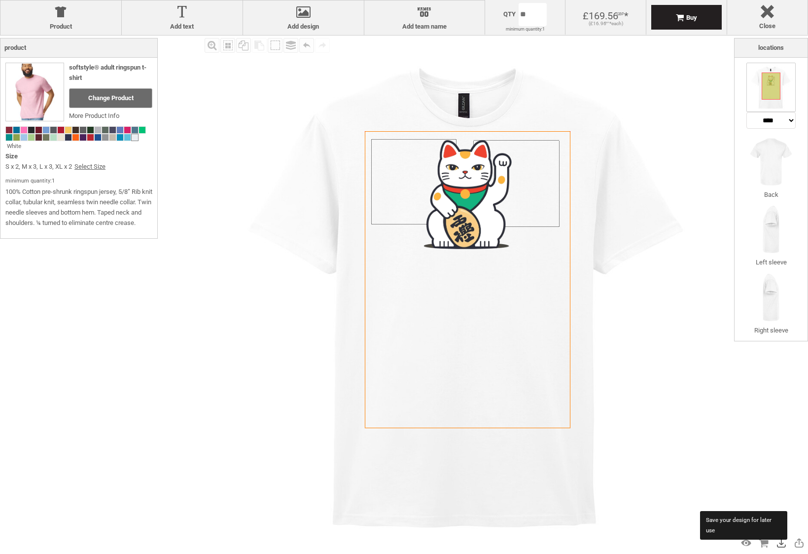
click at [780, 543] on div "Save Design" at bounding box center [782, 543] width 16 height 16
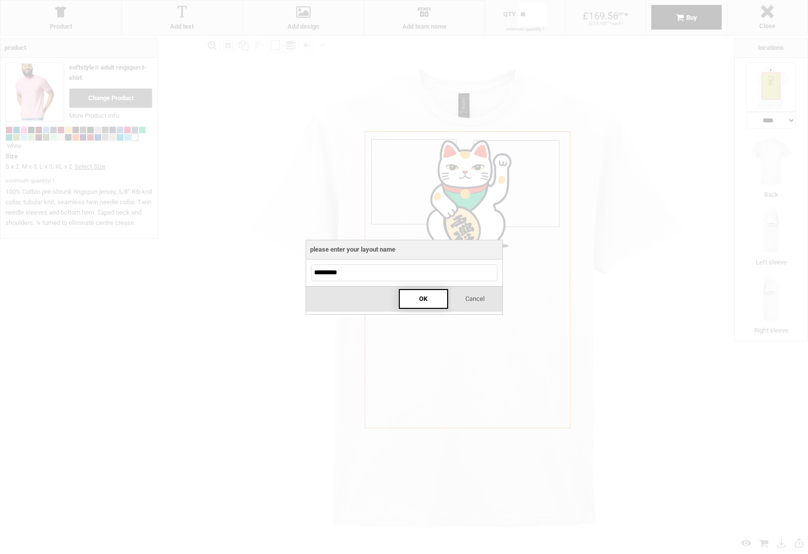
click at [435, 295] on div "OK" at bounding box center [423, 299] width 49 height 20
drag, startPoint x: 473, startPoint y: 299, endPoint x: 474, endPoint y: 304, distance: 5.0
click at [473, 299] on span "Cancel" at bounding box center [470, 301] width 19 height 7
type input "**********"
click at [465, 297] on span "Cancel" at bounding box center [474, 298] width 19 height 7
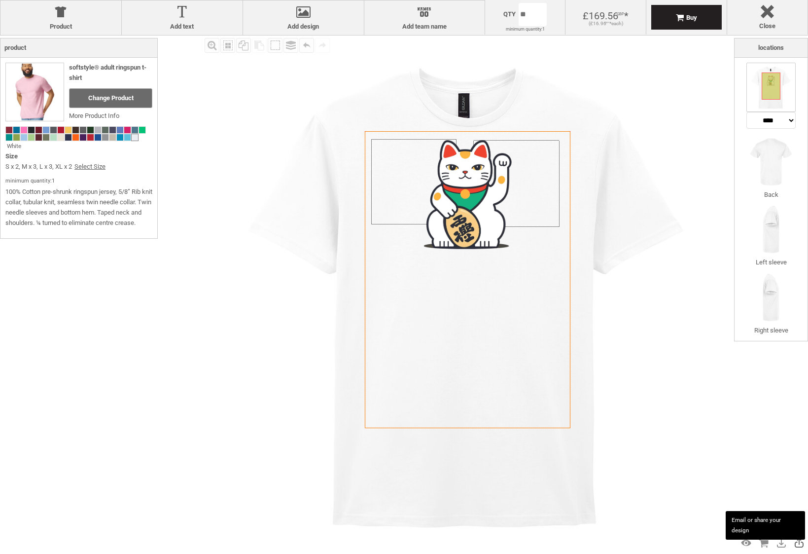
click at [796, 542] on div "Share/Email Design" at bounding box center [799, 543] width 16 height 16
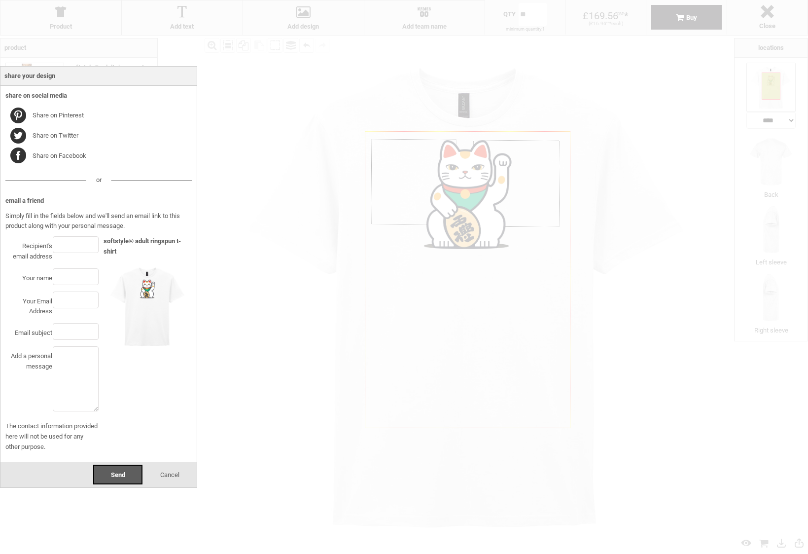
click at [163, 475] on span "Cancel" at bounding box center [169, 474] width 19 height 7
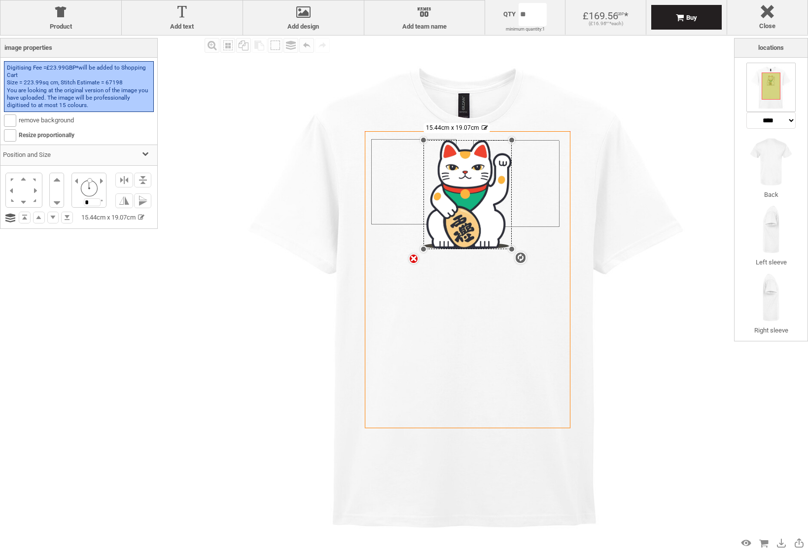
drag, startPoint x: 491, startPoint y: 226, endPoint x: 491, endPoint y: 232, distance: 6.4
click at [491, 232] on div "settings 15.44cm x 19.07cm" at bounding box center [468, 194] width 88 height 109
click at [58, 202] on li at bounding box center [57, 198] width 14 height 17
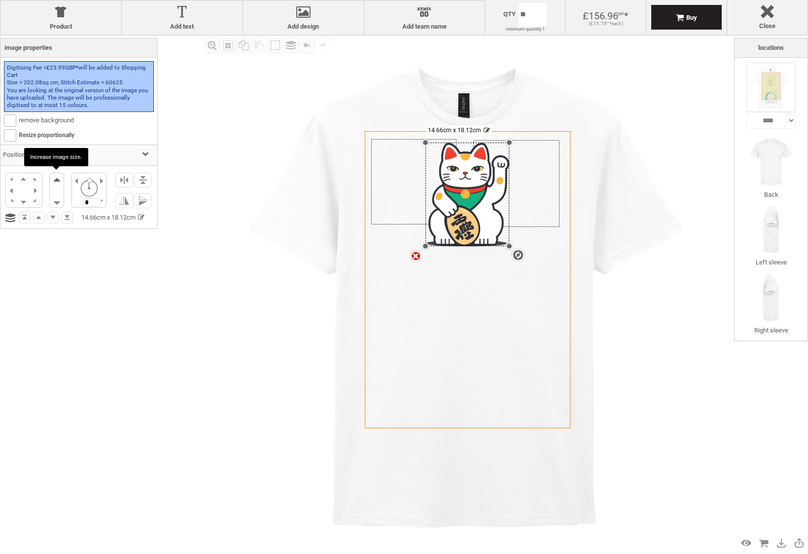
click at [58, 177] on li at bounding box center [57, 181] width 14 height 17
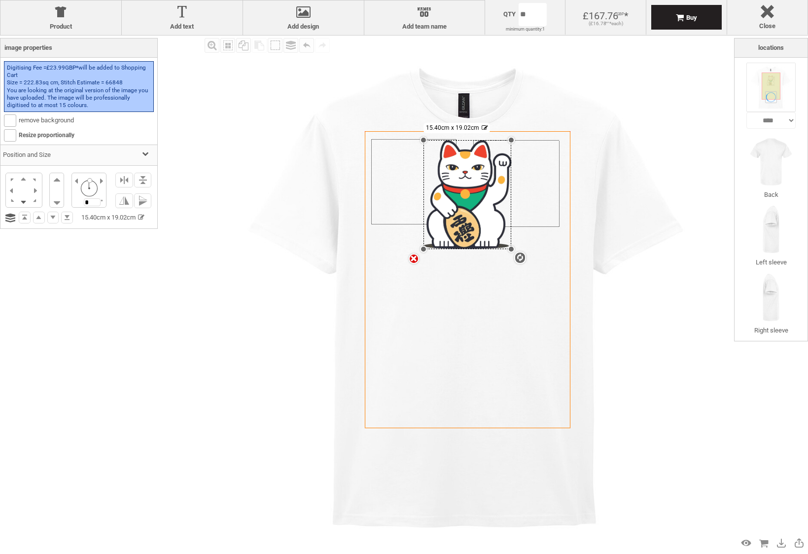
click at [22, 201] on li at bounding box center [24, 201] width 12 height 11
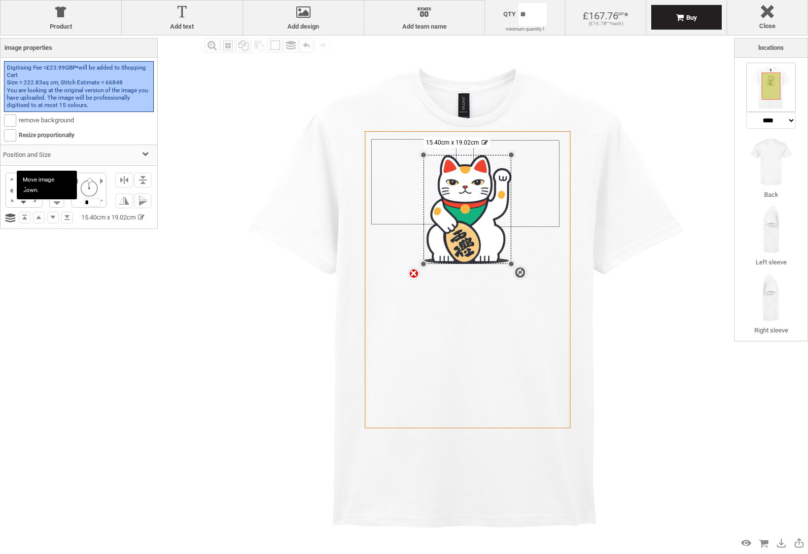
click at [22, 201] on li at bounding box center [24, 201] width 12 height 11
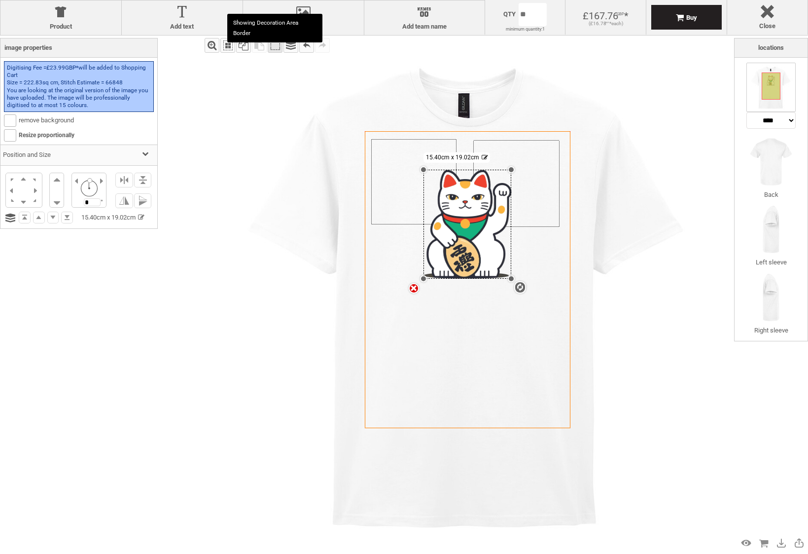
click at [274, 46] on div "Off" at bounding box center [275, 45] width 15 height 15
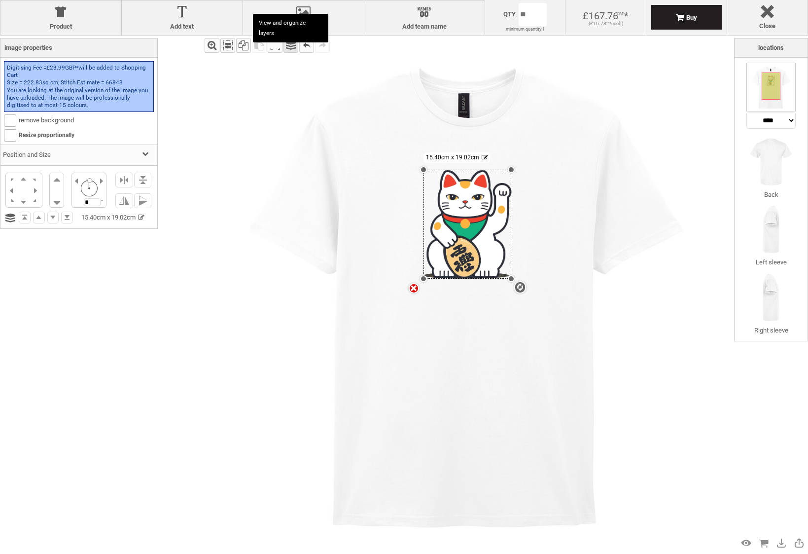
click at [288, 46] on div "Group" at bounding box center [291, 45] width 15 height 15
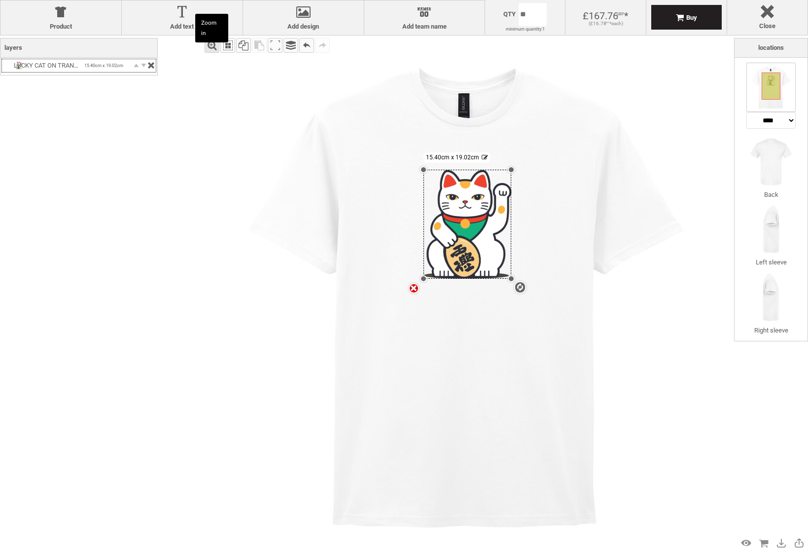
click at [214, 46] on div "Zoom in" at bounding box center [212, 45] width 15 height 15
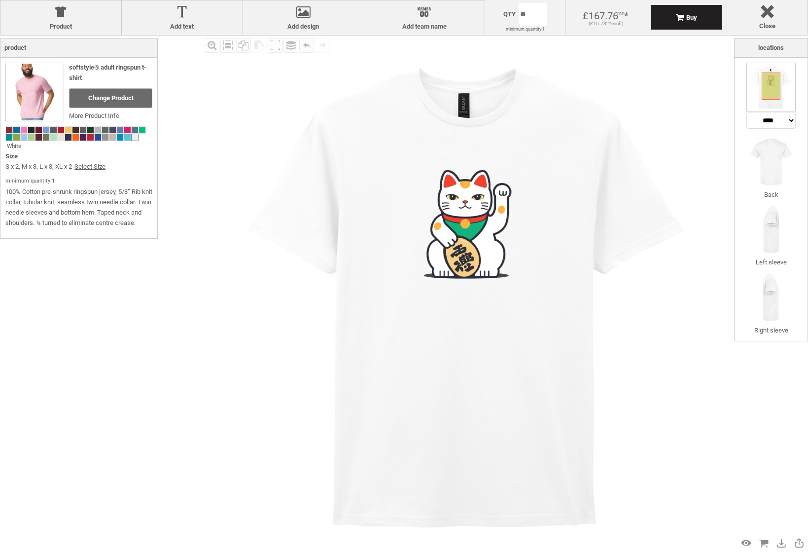
click at [225, 184] on img at bounding box center [468, 293] width 517 height 517
click at [215, 212] on img at bounding box center [468, 293] width 517 height 517
click at [800, 551] on div "Preview Design View Cart Save Design Share/Email Design" at bounding box center [754, 543] width 108 height 18
click at [798, 543] on div "Share/Email Design" at bounding box center [799, 543] width 16 height 16
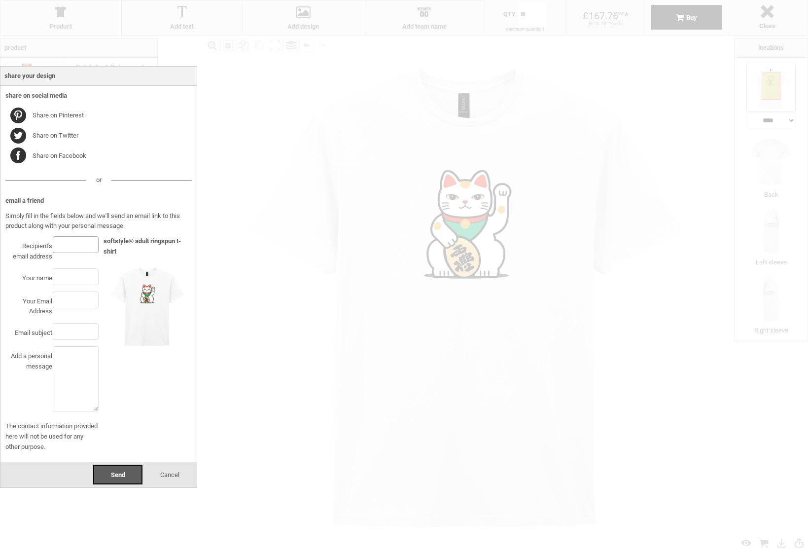
click at [57, 241] on input "text" at bounding box center [76, 244] width 46 height 17
type input "**********"
type input "****"
type input "**********"
type input "*********"
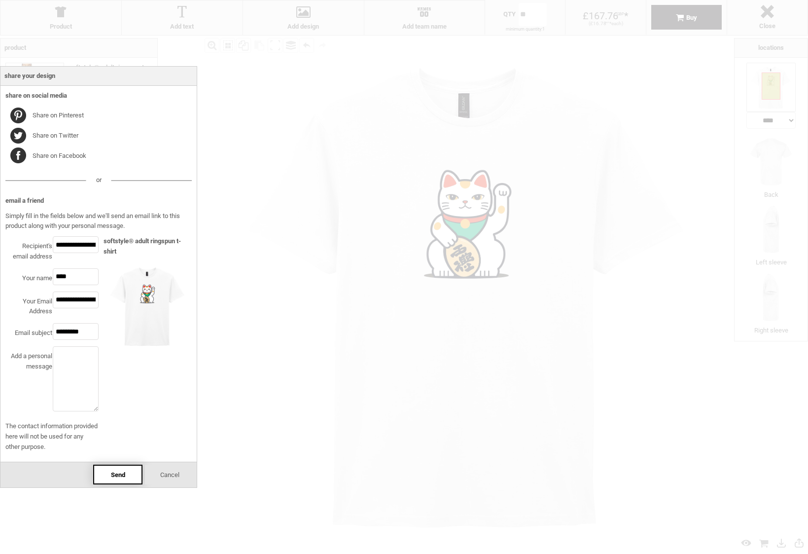
click at [101, 467] on div "Send" at bounding box center [117, 474] width 49 height 20
drag, startPoint x: 84, startPoint y: 242, endPoint x: 156, endPoint y: 244, distance: 71.5
click at [197, 248] on div "**********" at bounding box center [98, 277] width 197 height 554
click at [79, 241] on input "**********" at bounding box center [76, 244] width 46 height 17
drag, startPoint x: 75, startPoint y: 244, endPoint x: 84, endPoint y: 246, distance: 8.6
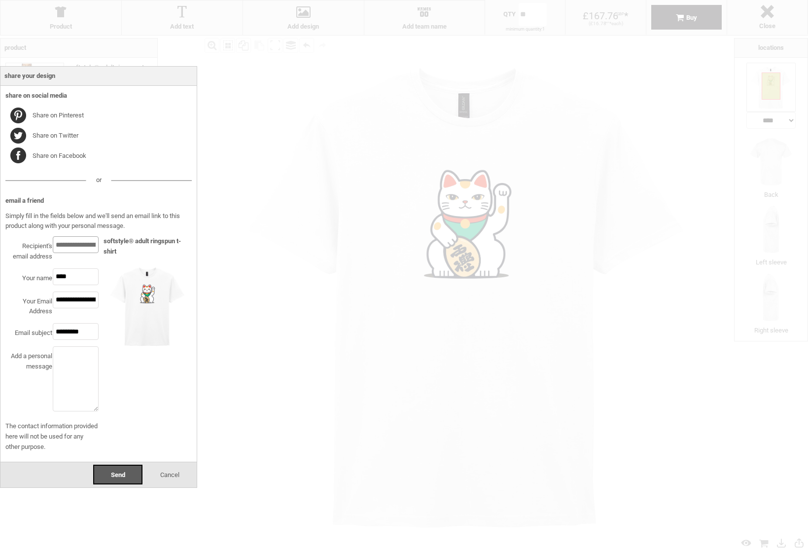
click at [84, 246] on input "**********" at bounding box center [76, 244] width 46 height 17
type input "**********"
click at [114, 471] on span "Send" at bounding box center [118, 474] width 14 height 7
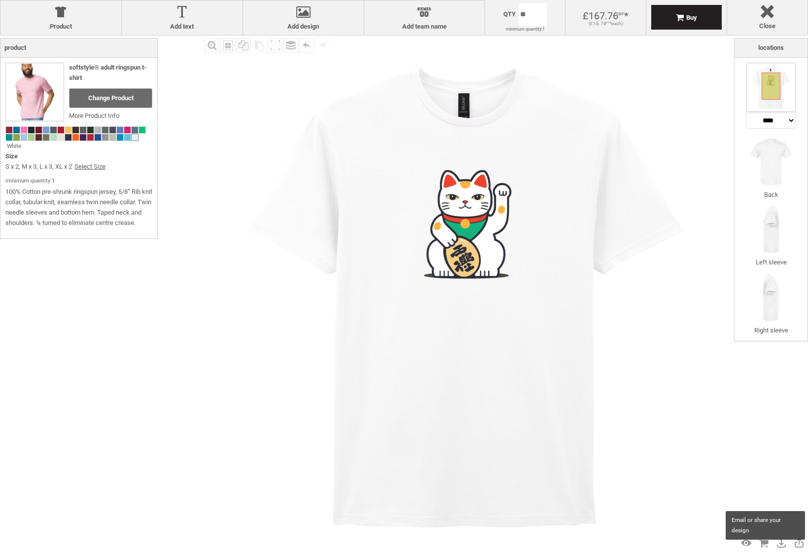
drag, startPoint x: 798, startPoint y: 543, endPoint x: 775, endPoint y: 532, distance: 26.0
click at [798, 543] on div "Share/Email Design" at bounding box center [799, 543] width 16 height 16
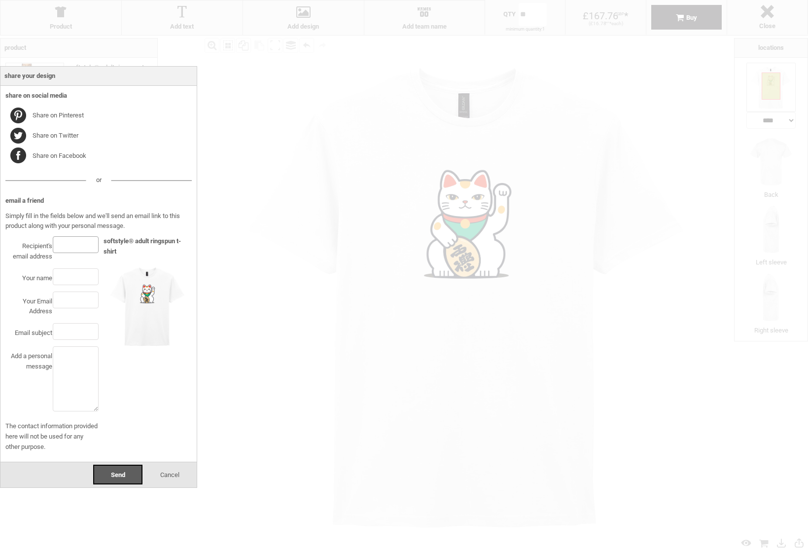
click at [64, 246] on input "text" at bounding box center [76, 244] width 46 height 17
type input "**********"
type input "****"
type input "**********"
type input "*********"
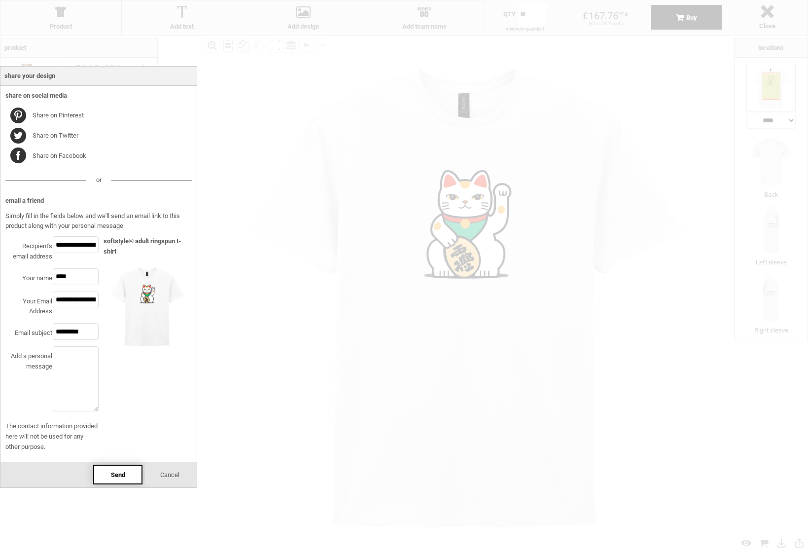
click at [116, 475] on span "Send" at bounding box center [118, 474] width 14 height 7
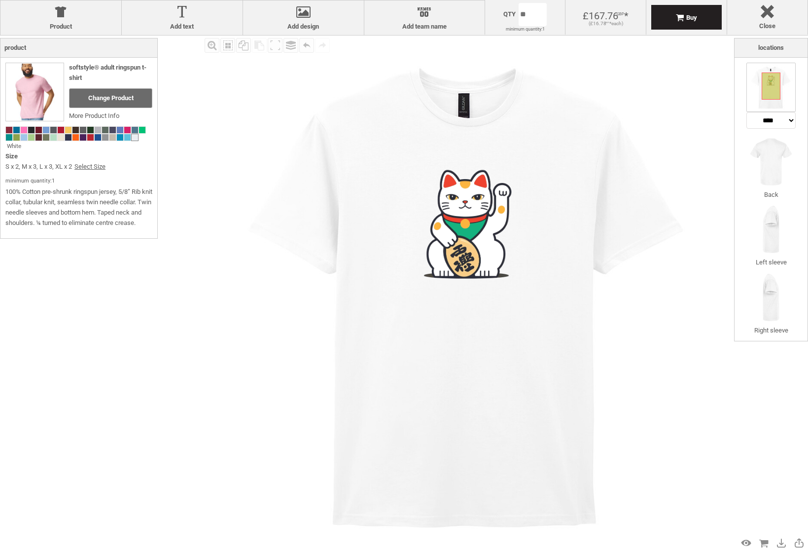
click at [338, 94] on img at bounding box center [468, 293] width 517 height 517
click at [461, 178] on div at bounding box center [468, 224] width 88 height 108
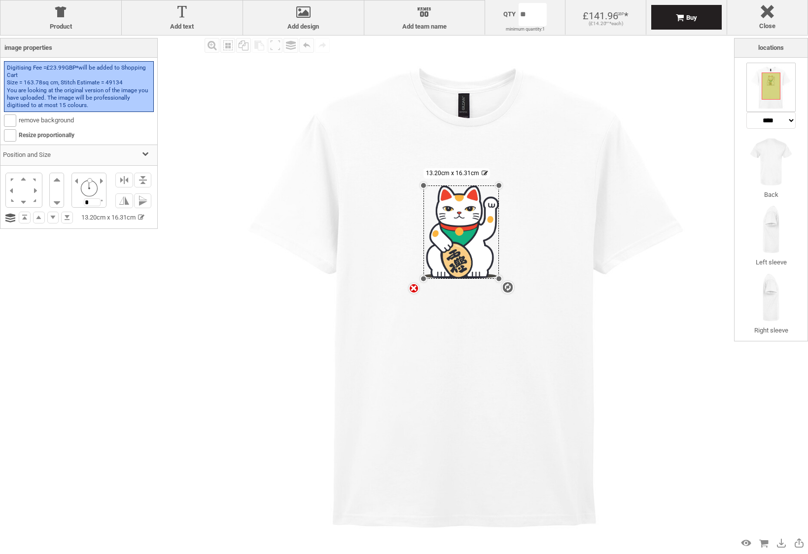
drag, startPoint x: 510, startPoint y: 168, endPoint x: 469, endPoint y: 194, distance: 48.6
click at [479, 185] on div "settings 13.20cm x 16.31cm" at bounding box center [461, 231] width 75 height 93
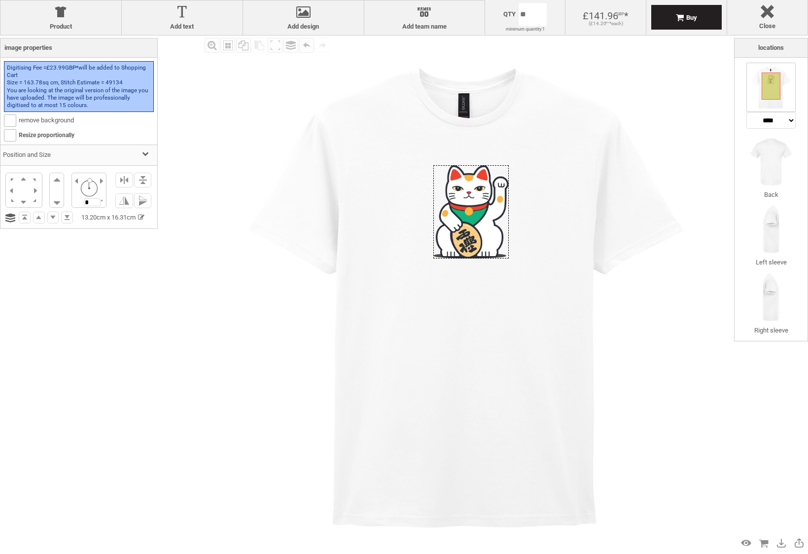
drag, startPoint x: 462, startPoint y: 211, endPoint x: 472, endPoint y: 190, distance: 22.5
click at [472, 190] on div at bounding box center [470, 211] width 75 height 93
click at [469, 190] on div at bounding box center [467, 211] width 75 height 93
click at [143, 152] on div at bounding box center [144, 155] width 9 height 9
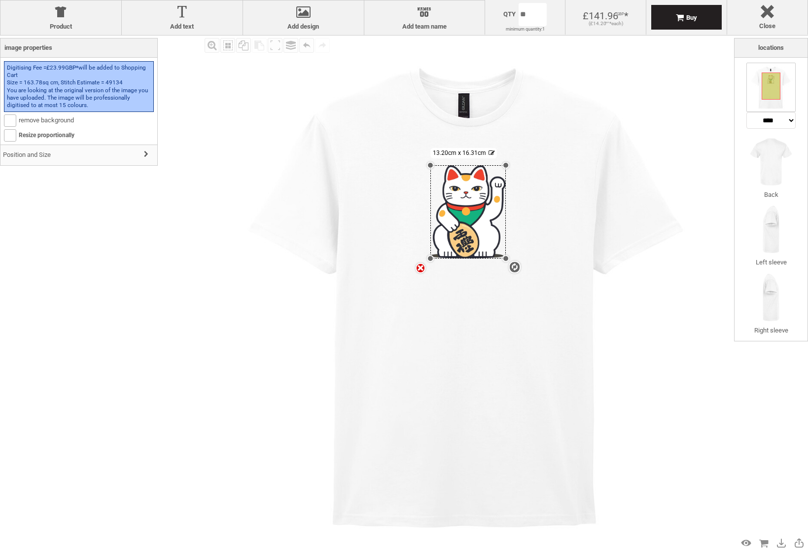
click at [143, 152] on div at bounding box center [147, 154] width 9 height 9
click at [124, 180] on li at bounding box center [124, 180] width 18 height 15
click at [204, 150] on div "Fill Background Zoom in Zoom out Select All Copy All Selected Paste Off On Grou…" at bounding box center [468, 293] width 532 height 517
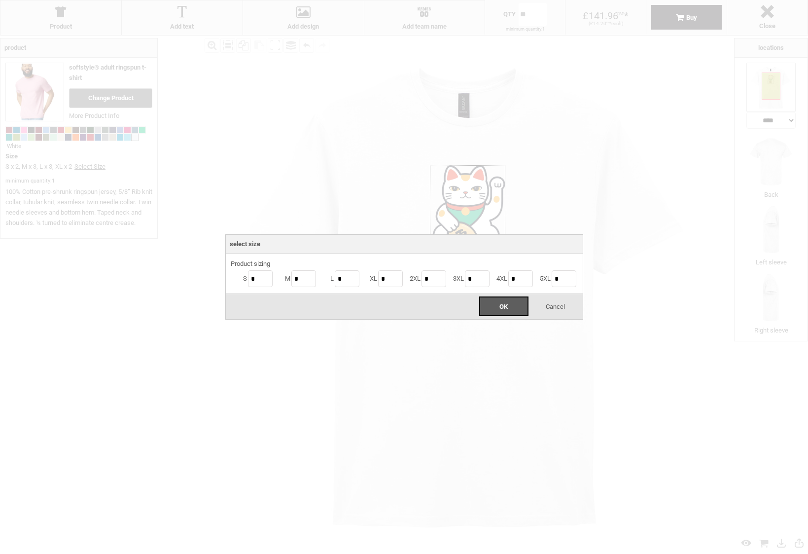
click at [528, 0] on body "get a quote design tool order Contact More Login Register 0 £ GBP +44 191 270 8…" at bounding box center [404, 0] width 808 height 0
drag, startPoint x: 254, startPoint y: 278, endPoint x: 248, endPoint y: 277, distance: 6.6
click at [248, 277] on input "*" at bounding box center [260, 278] width 25 height 17
type input "*"
drag, startPoint x: 389, startPoint y: 277, endPoint x: 376, endPoint y: 276, distance: 13.3
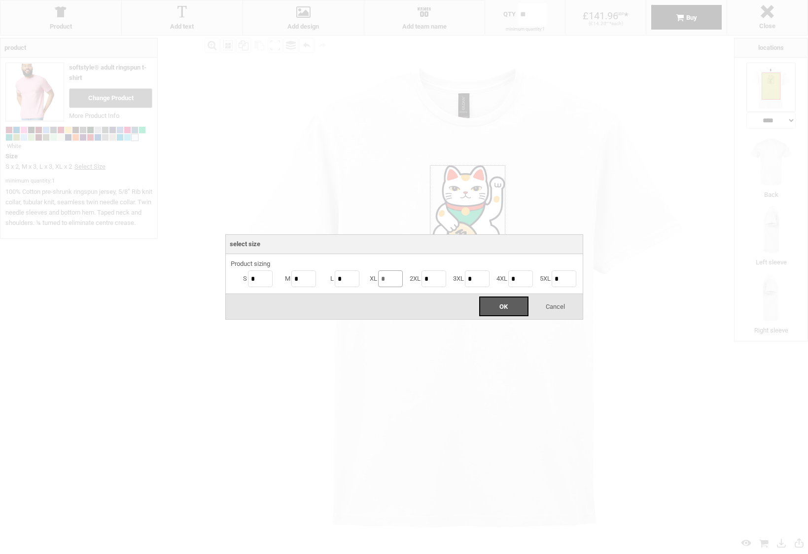
click at [376, 276] on li "XL *" at bounding box center [382, 279] width 43 height 20
type input "*"
drag, startPoint x: 350, startPoint y: 278, endPoint x: 321, endPoint y: 277, distance: 29.1
click at [321, 277] on li "L *" at bounding box center [339, 279] width 43 height 20
type input "*"
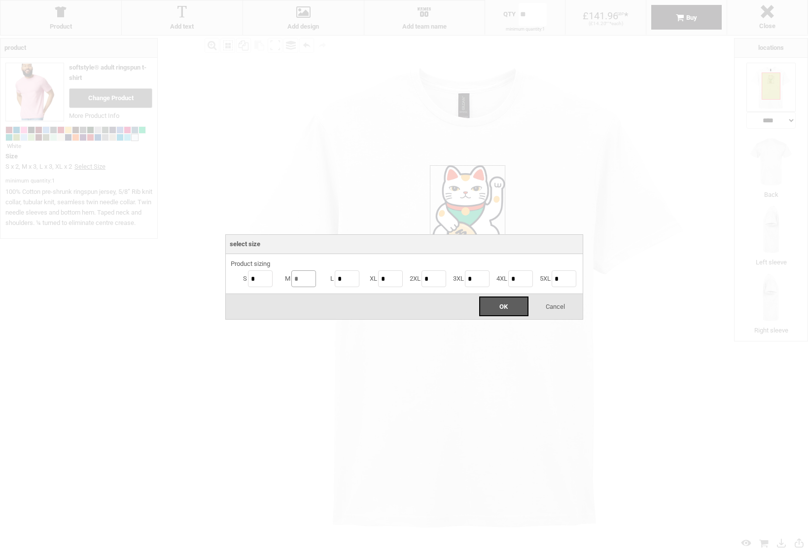
drag, startPoint x: 299, startPoint y: 280, endPoint x: 278, endPoint y: 275, distance: 21.7
click at [278, 275] on li "M *" at bounding box center [295, 279] width 43 height 20
type input "*"
click at [261, 280] on input "*" at bounding box center [260, 278] width 25 height 17
drag, startPoint x: 261, startPoint y: 280, endPoint x: 246, endPoint y: 278, distance: 15.4
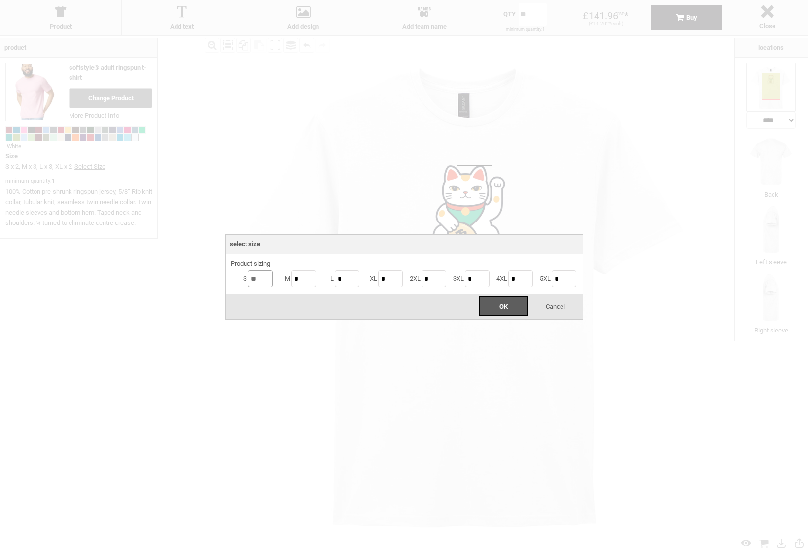
click at [246, 278] on li "S **" at bounding box center [252, 279] width 43 height 20
type input "*"
click at [504, 311] on div "OK" at bounding box center [503, 306] width 49 height 20
type input "*"
drag, startPoint x: 532, startPoint y: 13, endPoint x: 509, endPoint y: 10, distance: 23.4
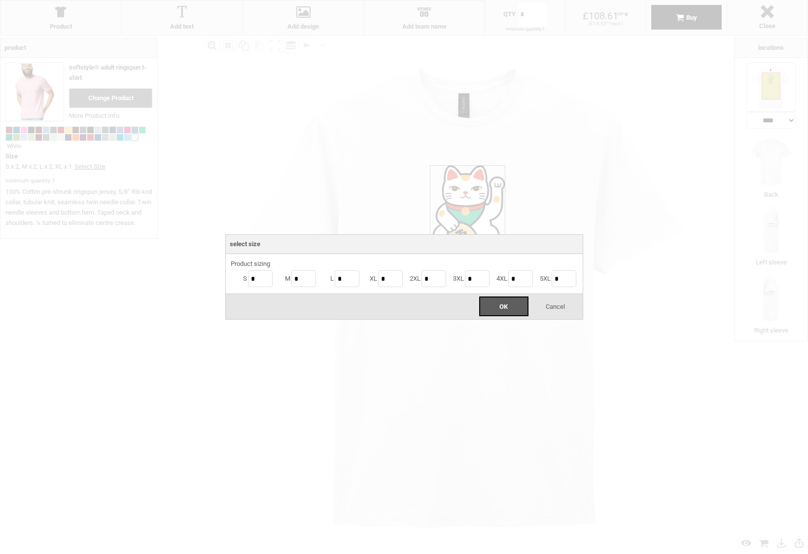
click at [509, 0] on body "get a quote design tool order Contact More Login Register 0 £ GBP +44 191 270 8…" at bounding box center [404, 0] width 808 height 0
drag, startPoint x: 260, startPoint y: 277, endPoint x: 249, endPoint y: 276, distance: 10.9
click at [249, 276] on input "*" at bounding box center [260, 278] width 25 height 17
type input "**"
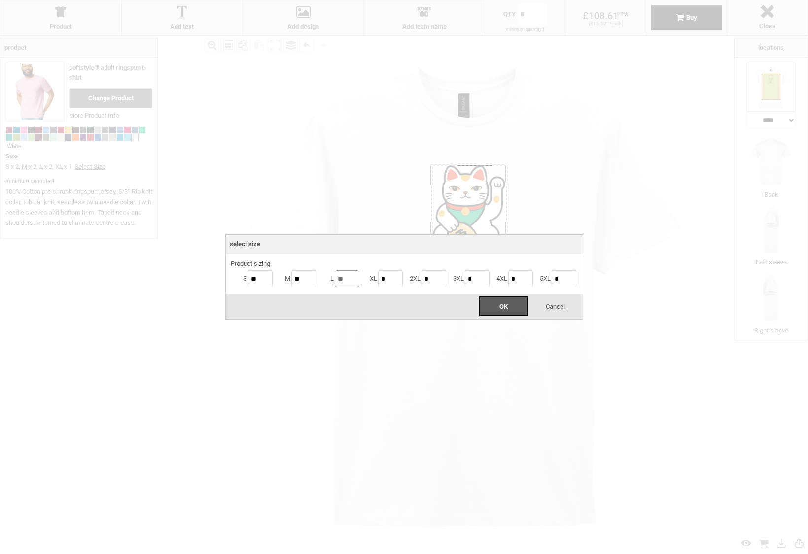
type input "**"
click at [485, 307] on div "OK" at bounding box center [503, 306] width 49 height 20
type input "**"
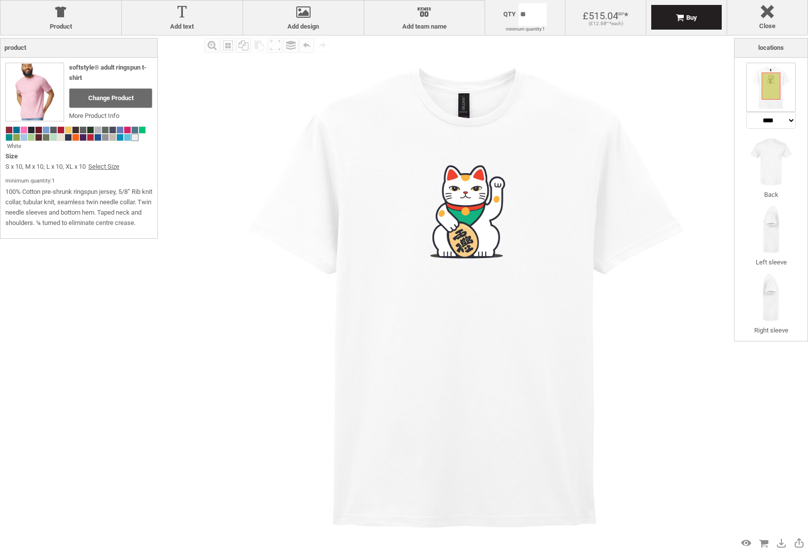
click at [529, 0] on body "get a quote design tool order Contact More Login Register 0 £ GBP +44 191 270 8…" at bounding box center [404, 0] width 808 height 0
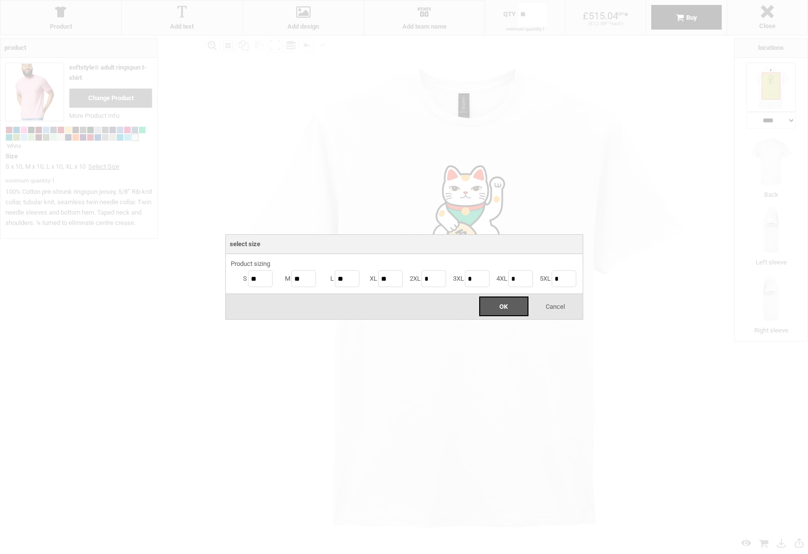
click at [529, 14] on div at bounding box center [404, 277] width 808 height 554
click at [555, 308] on span "Cancel" at bounding box center [555, 306] width 19 height 7
